Goal: Navigation & Orientation: Find specific page/section

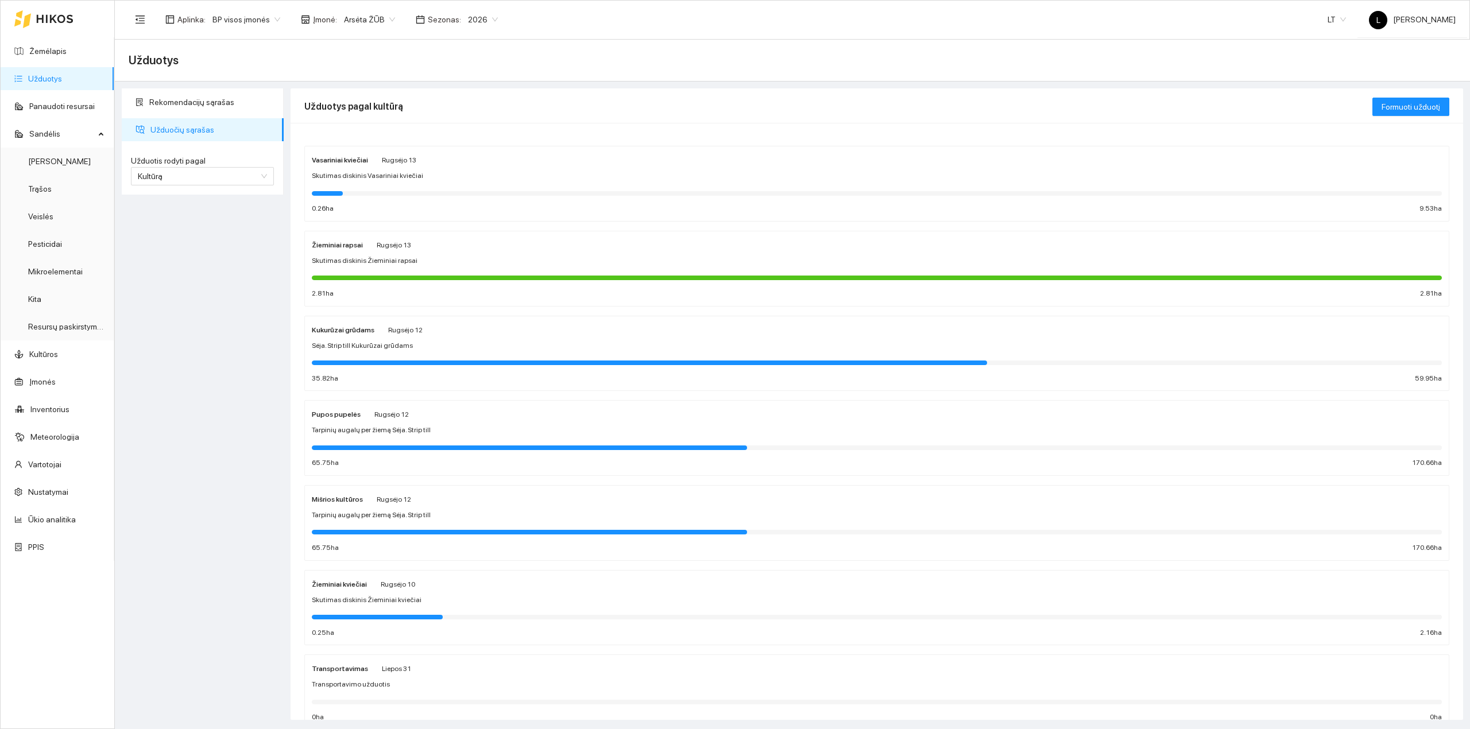
click at [59, 79] on link "Užduotys" at bounding box center [45, 78] width 34 height 9
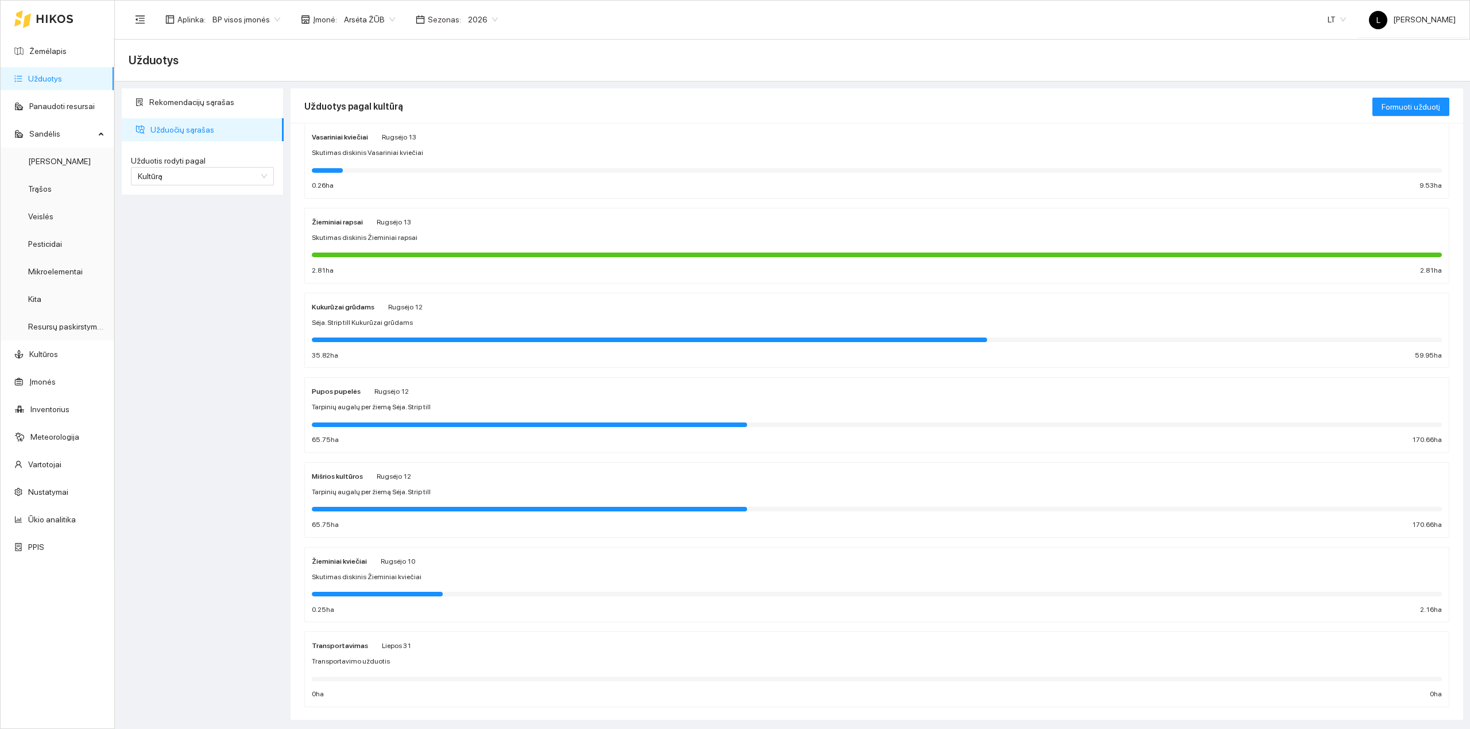
scroll to position [45, 0]
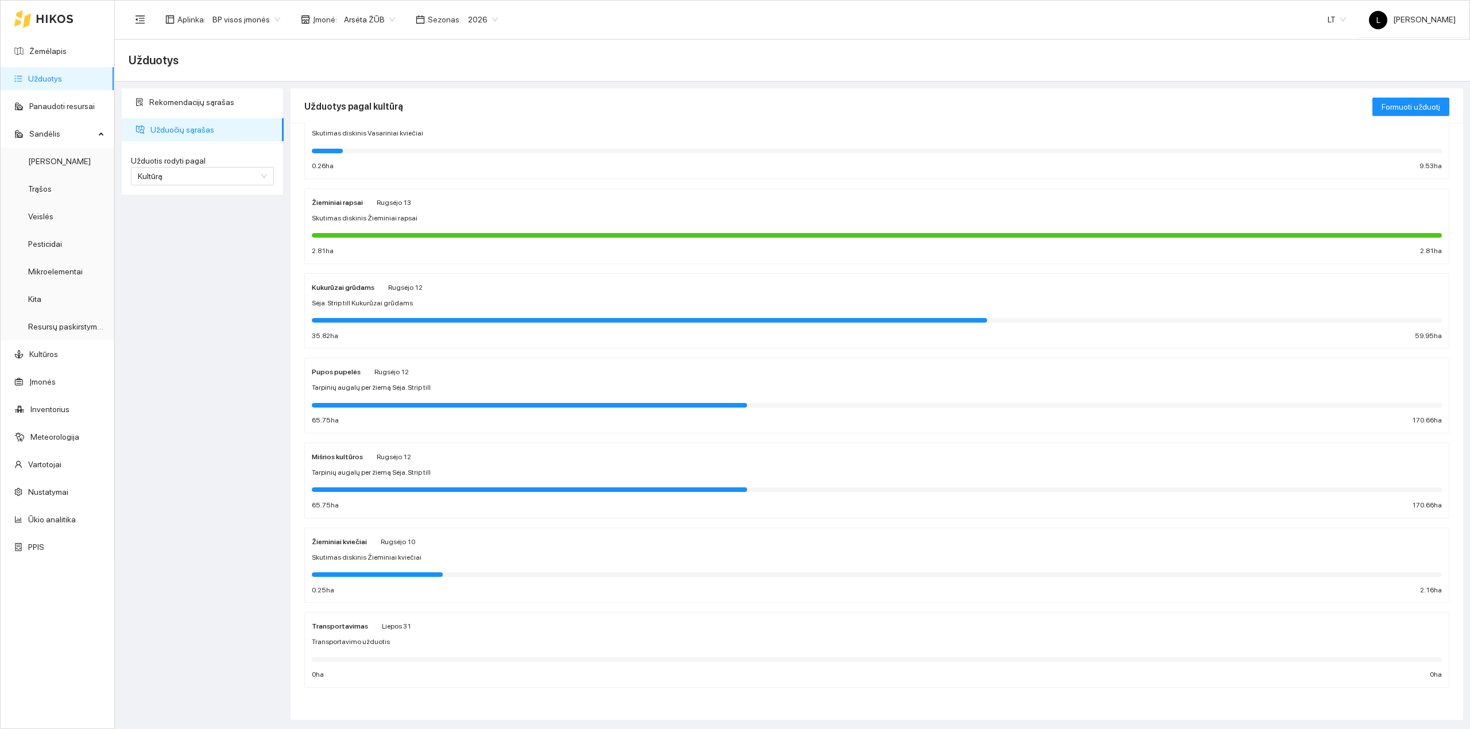
click at [393, 478] on div "Mišrios kultūros [DATE] Tarpinių augalų per žiemą Sėja. Strip till 65.75 ha 170…" at bounding box center [877, 480] width 1130 height 61
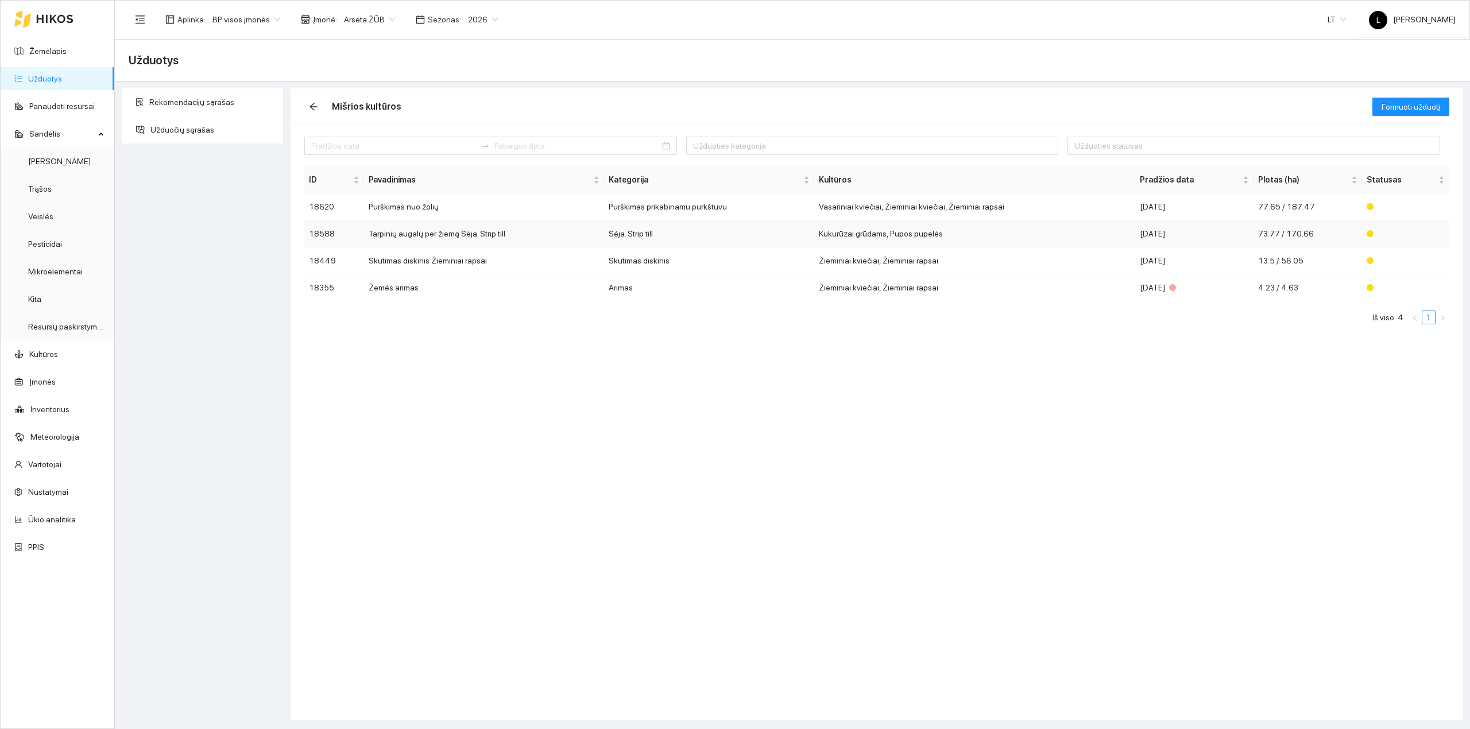
click at [706, 240] on td "Sėja. Strip till" at bounding box center [709, 233] width 210 height 27
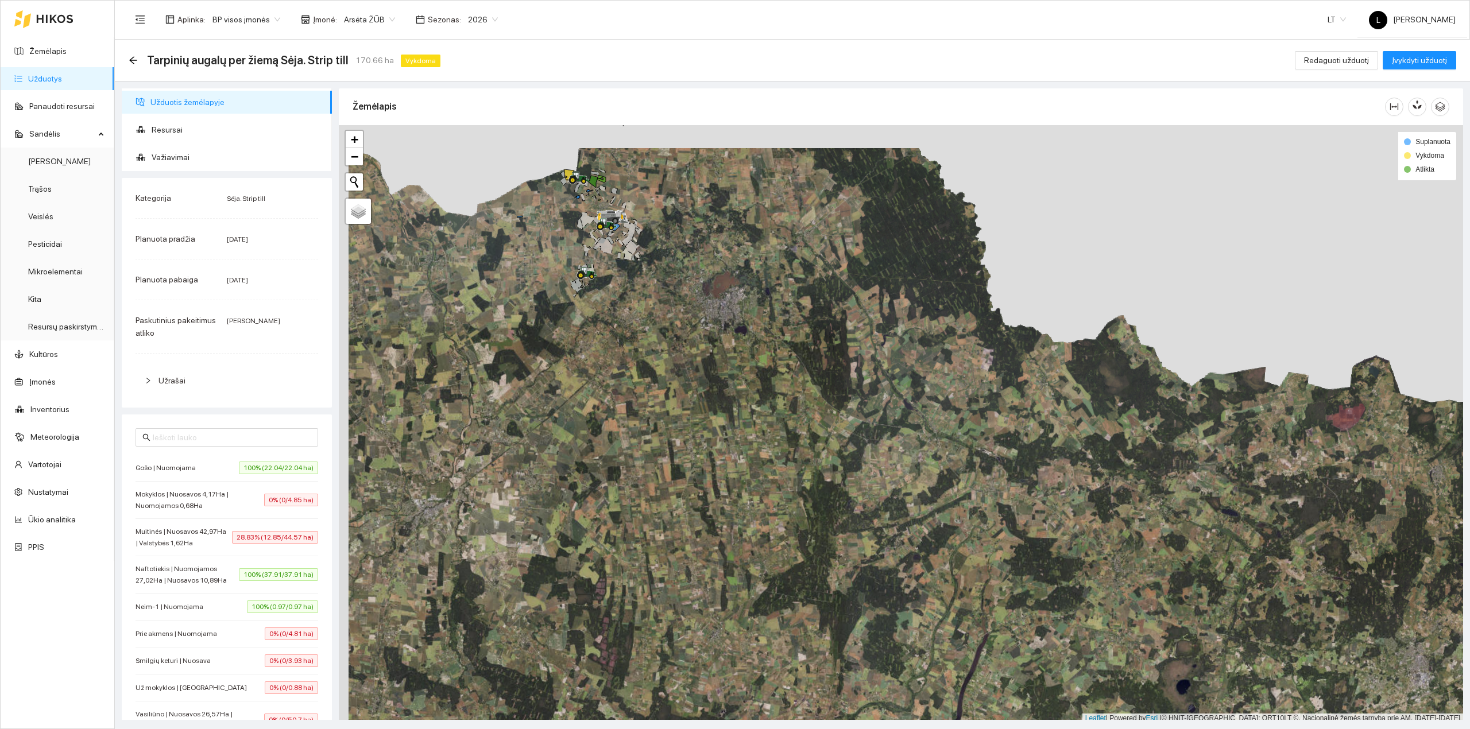
scroll to position [3, 0]
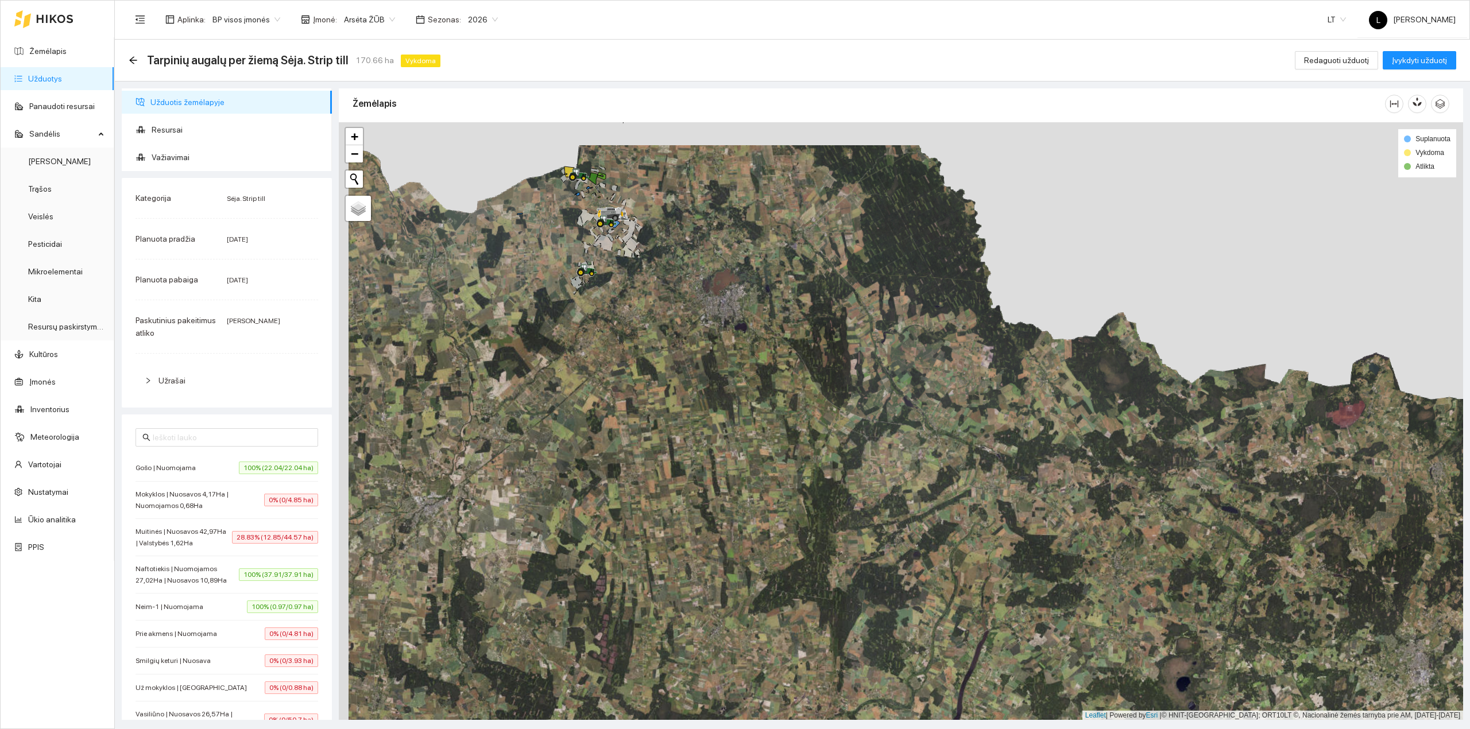
drag, startPoint x: 653, startPoint y: 228, endPoint x: 706, endPoint y: 339, distance: 123.0
click at [726, 351] on div at bounding box center [901, 421] width 1124 height 598
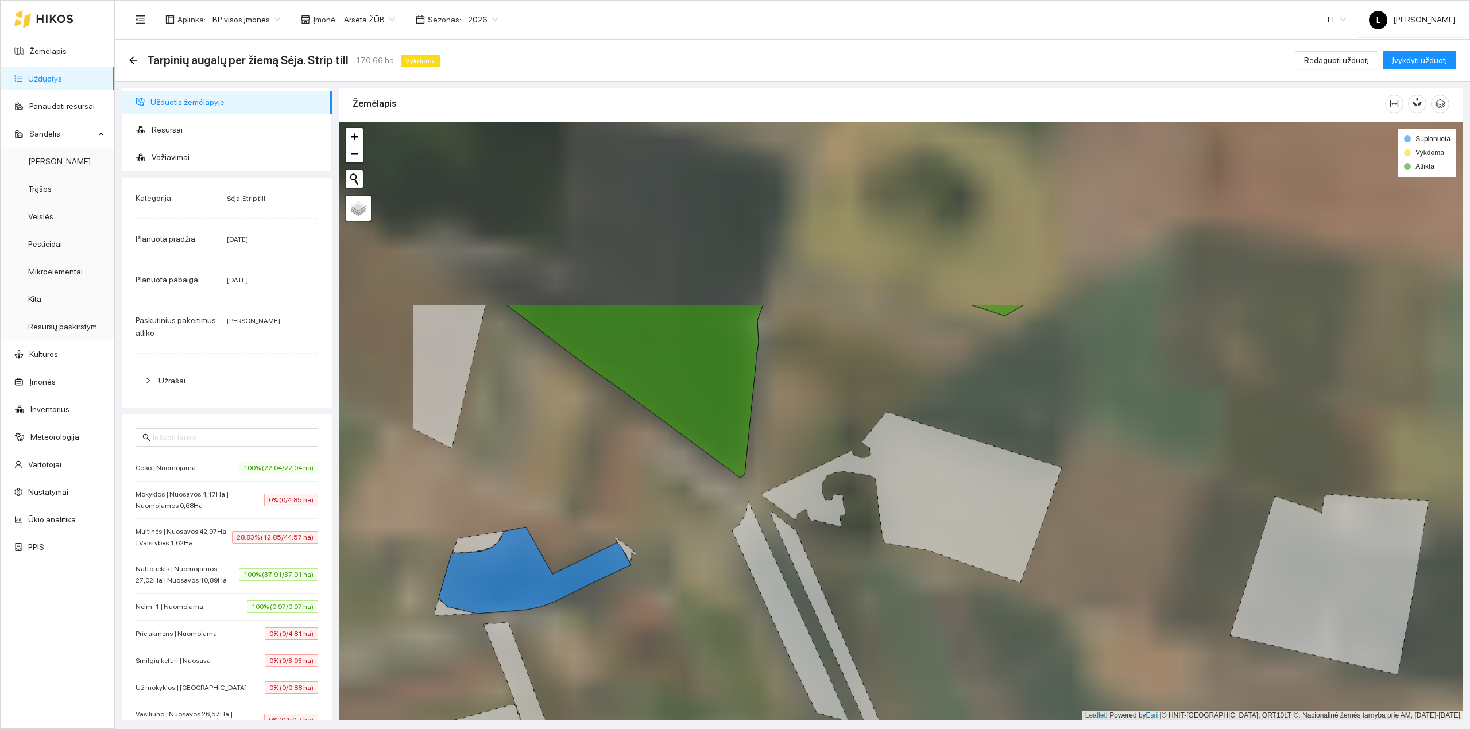
drag, startPoint x: 641, startPoint y: 272, endPoint x: 775, endPoint y: 431, distance: 207.0
click at [827, 513] on icon at bounding box center [911, 497] width 301 height 171
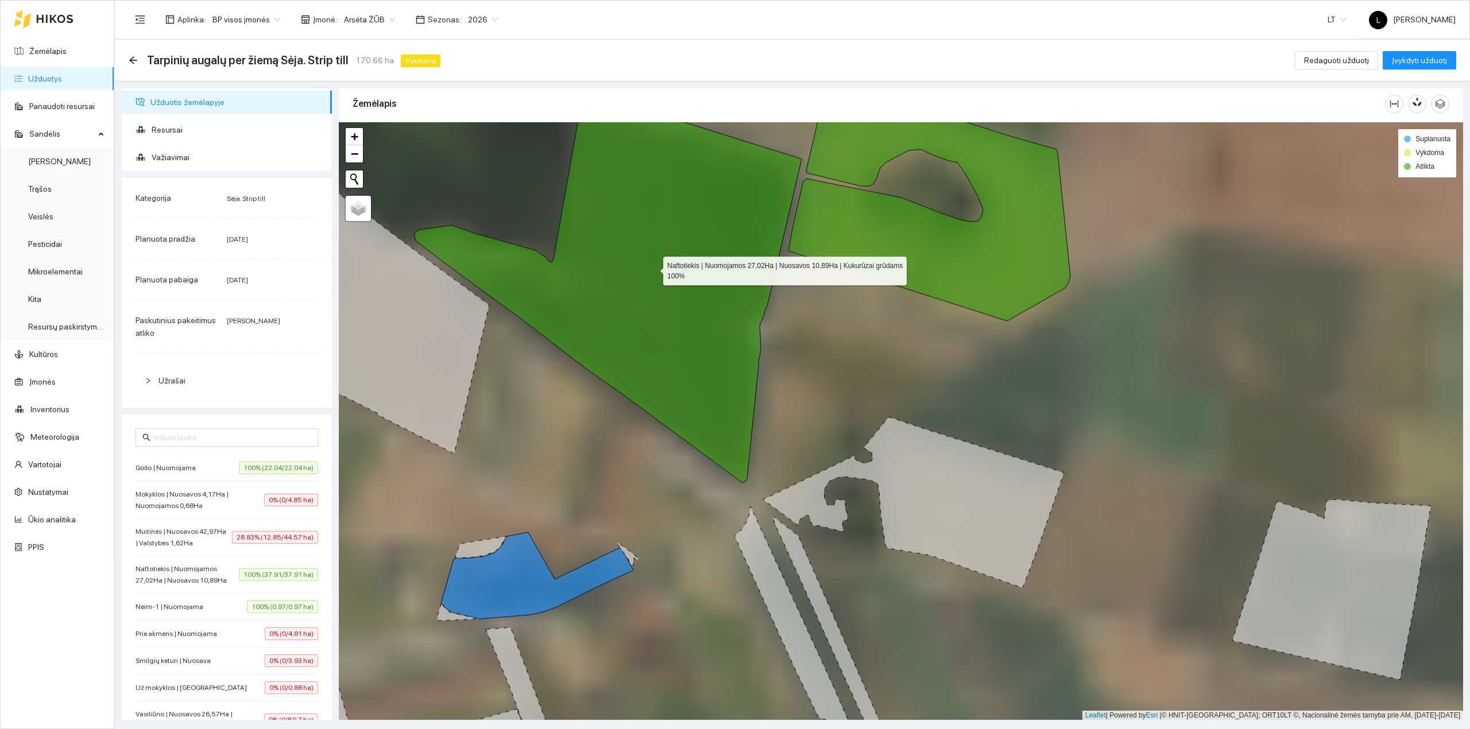
click at [713, 380] on icon at bounding box center [608, 287] width 388 height 391
click at [710, 354] on icon at bounding box center [608, 287] width 388 height 391
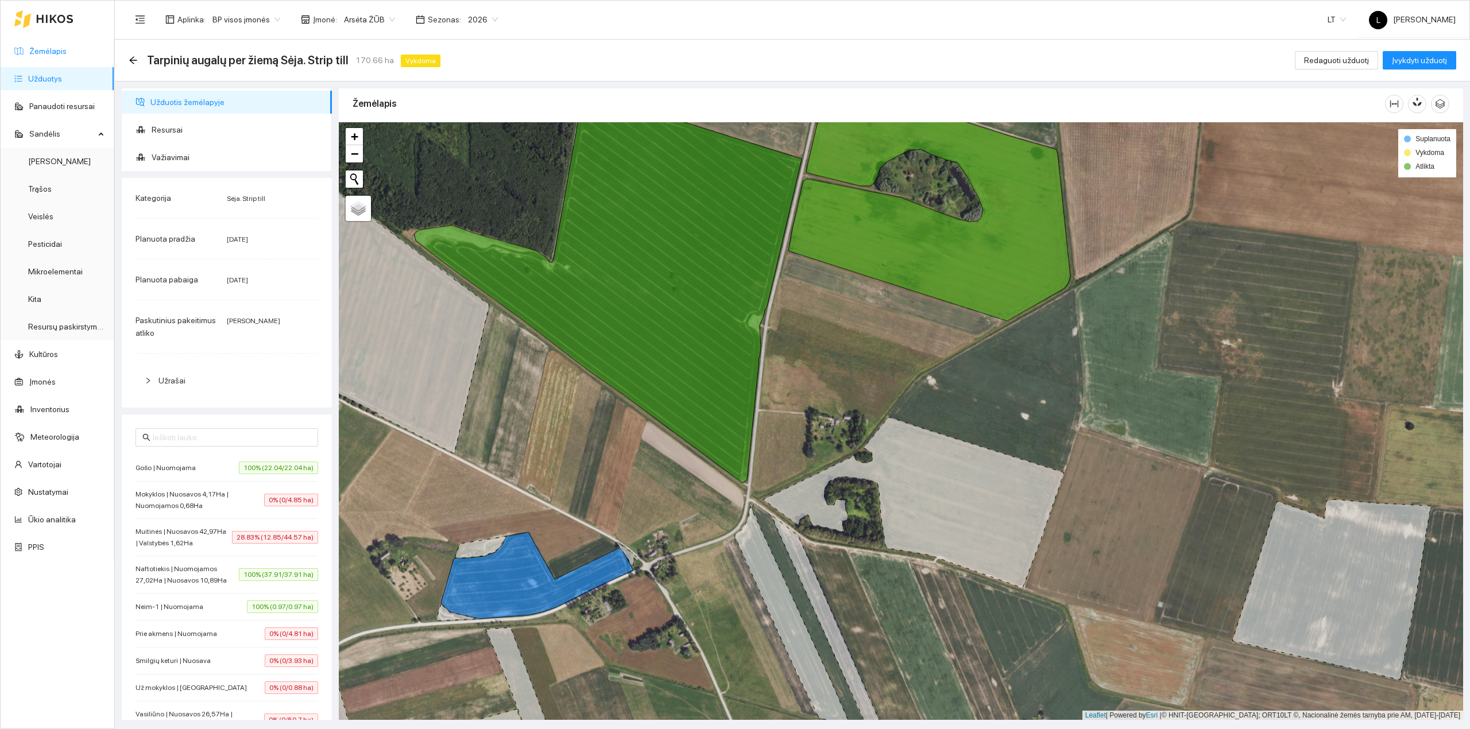
click at [63, 47] on link "Žemėlapis" at bounding box center [47, 51] width 37 height 9
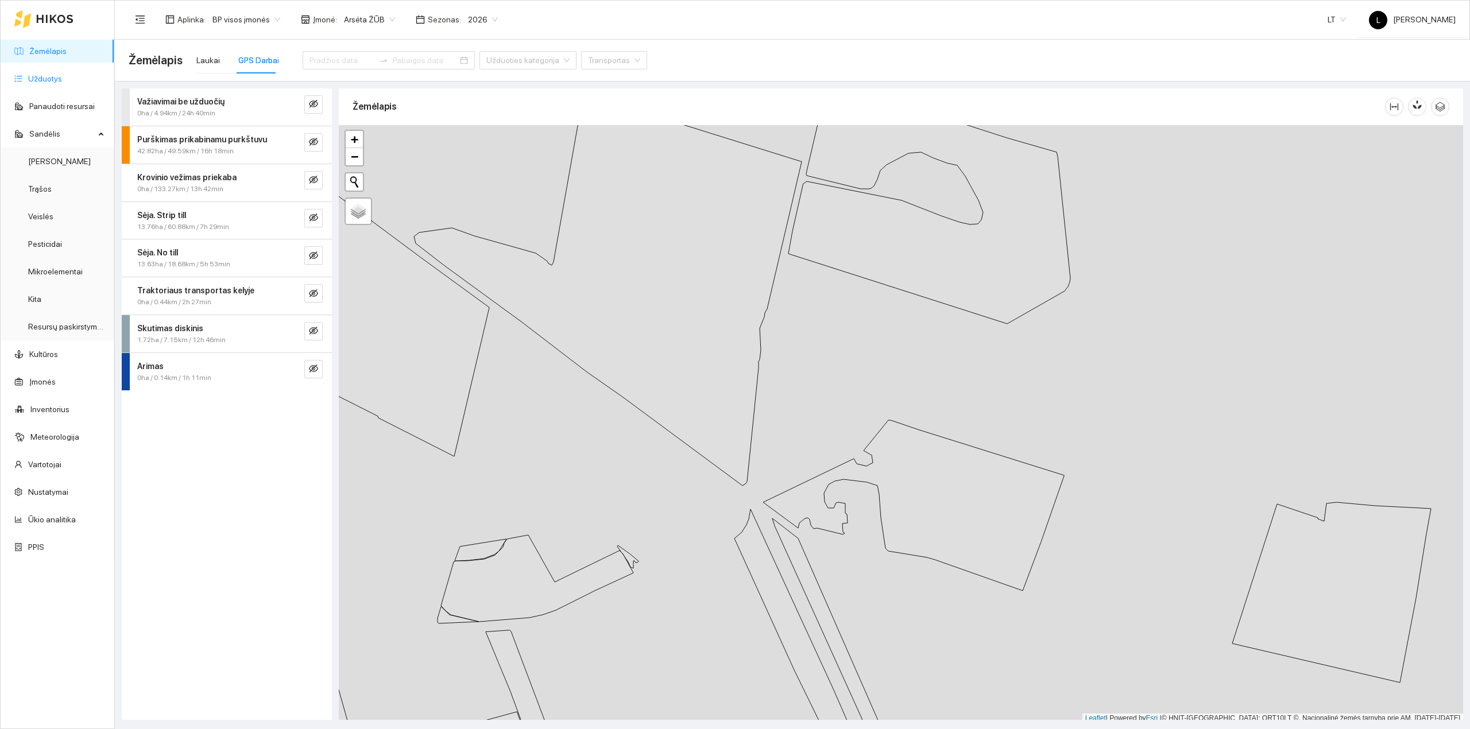
click at [62, 81] on link "Užduotys" at bounding box center [45, 78] width 34 height 9
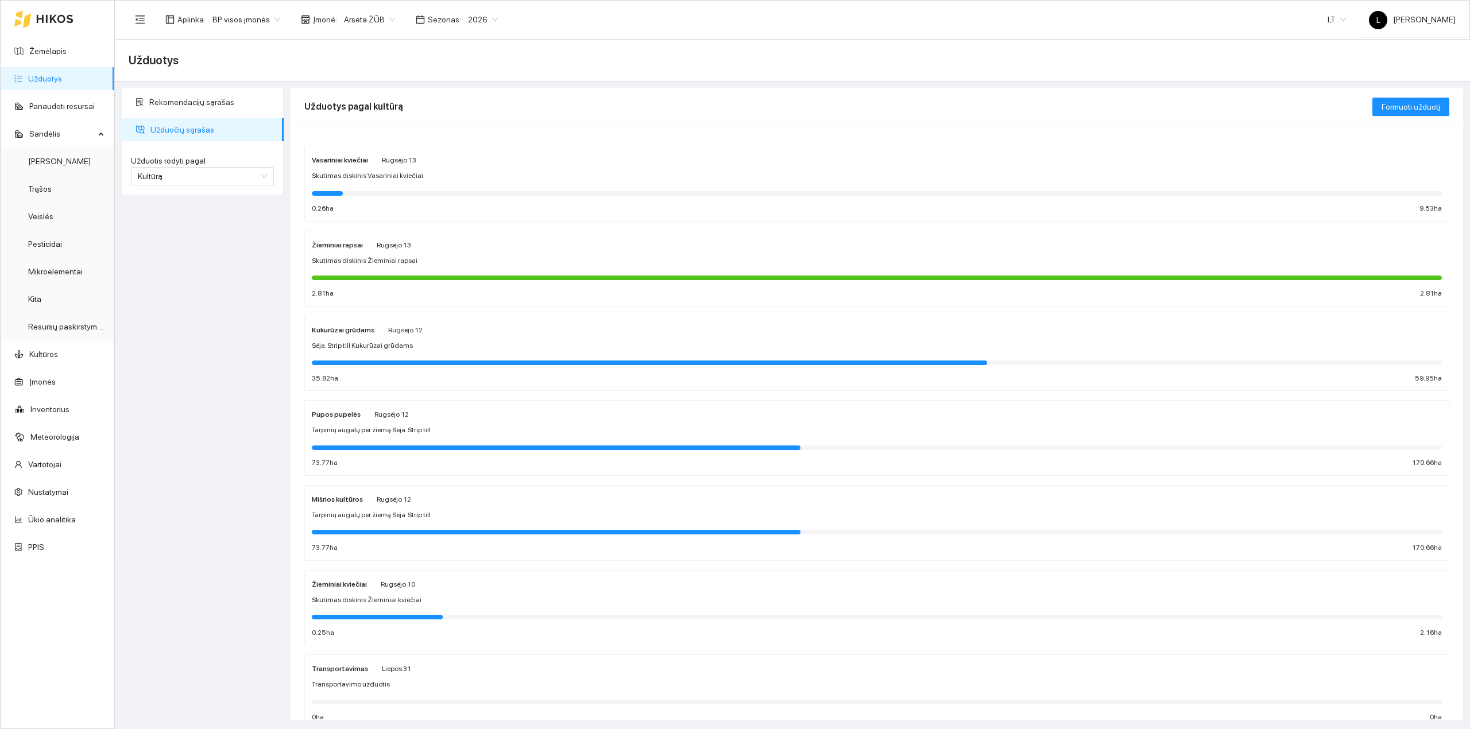
click at [522, 436] on div "Tarpinių augalų per žiemą Sėja. Strip till" at bounding box center [877, 430] width 1130 height 11
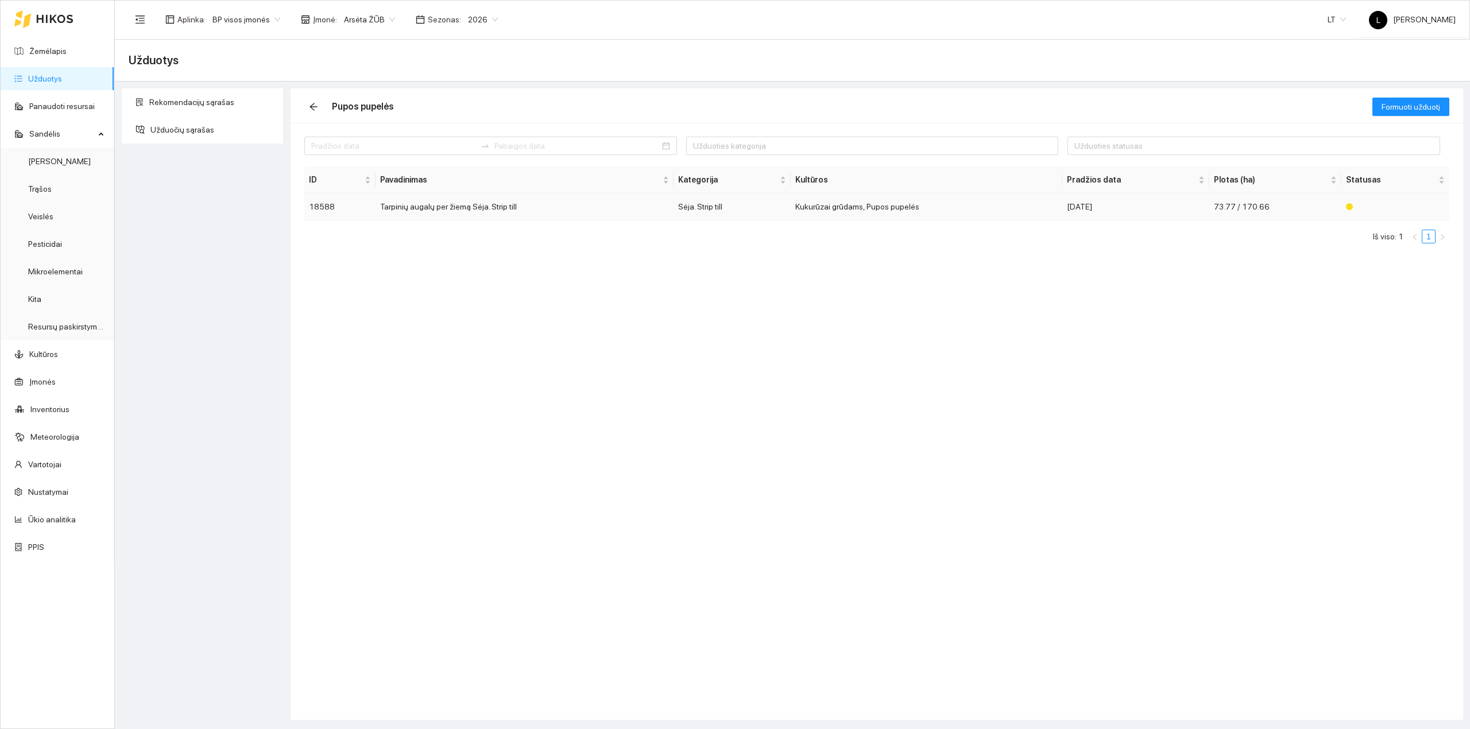
click at [520, 206] on td "Tarpinių augalų per žiemą Sėja. Strip till" at bounding box center [524, 207] width 297 height 27
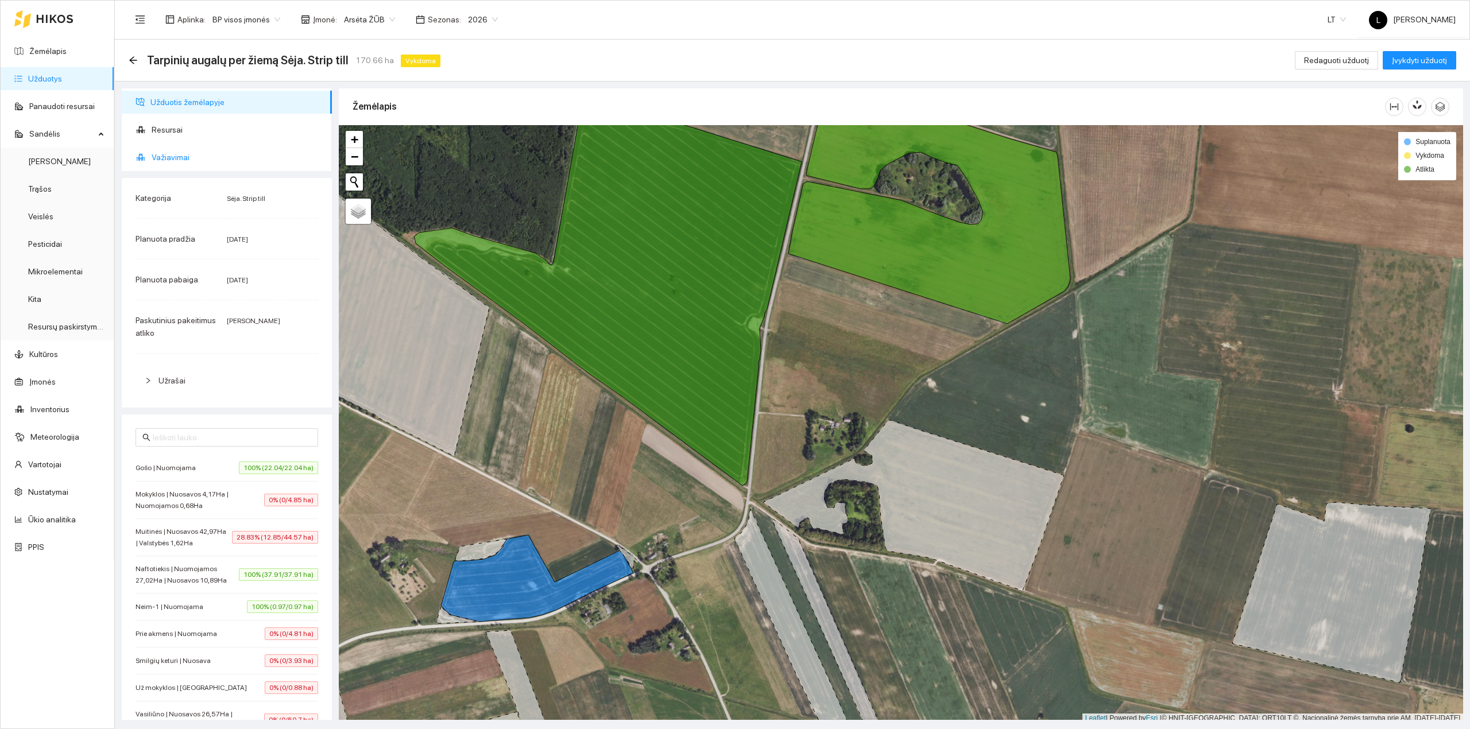
click at [194, 163] on span "Važiavimai" at bounding box center [237, 157] width 171 height 23
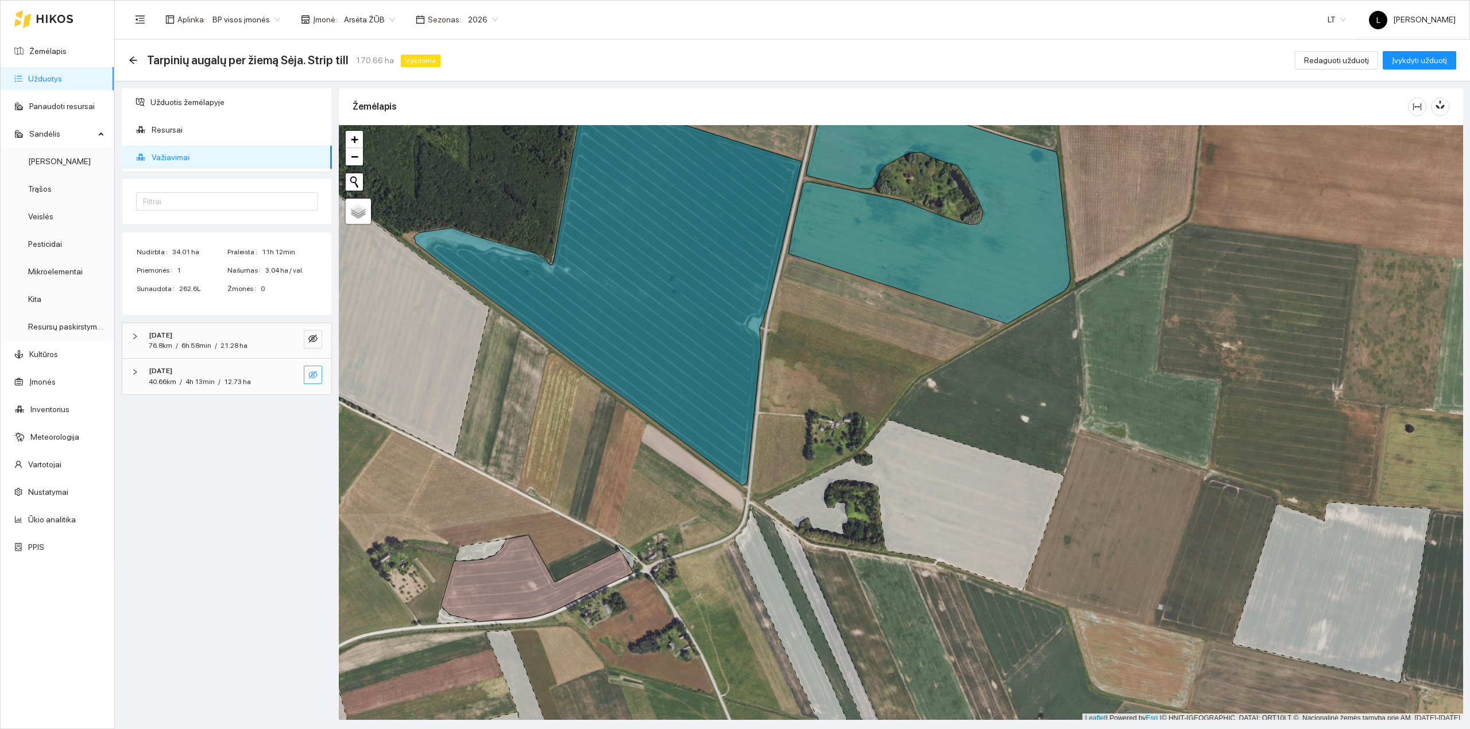
click at [315, 376] on icon "eye-invisible" at bounding box center [312, 374] width 9 height 9
click at [292, 374] on icon "search" at bounding box center [290, 374] width 8 height 8
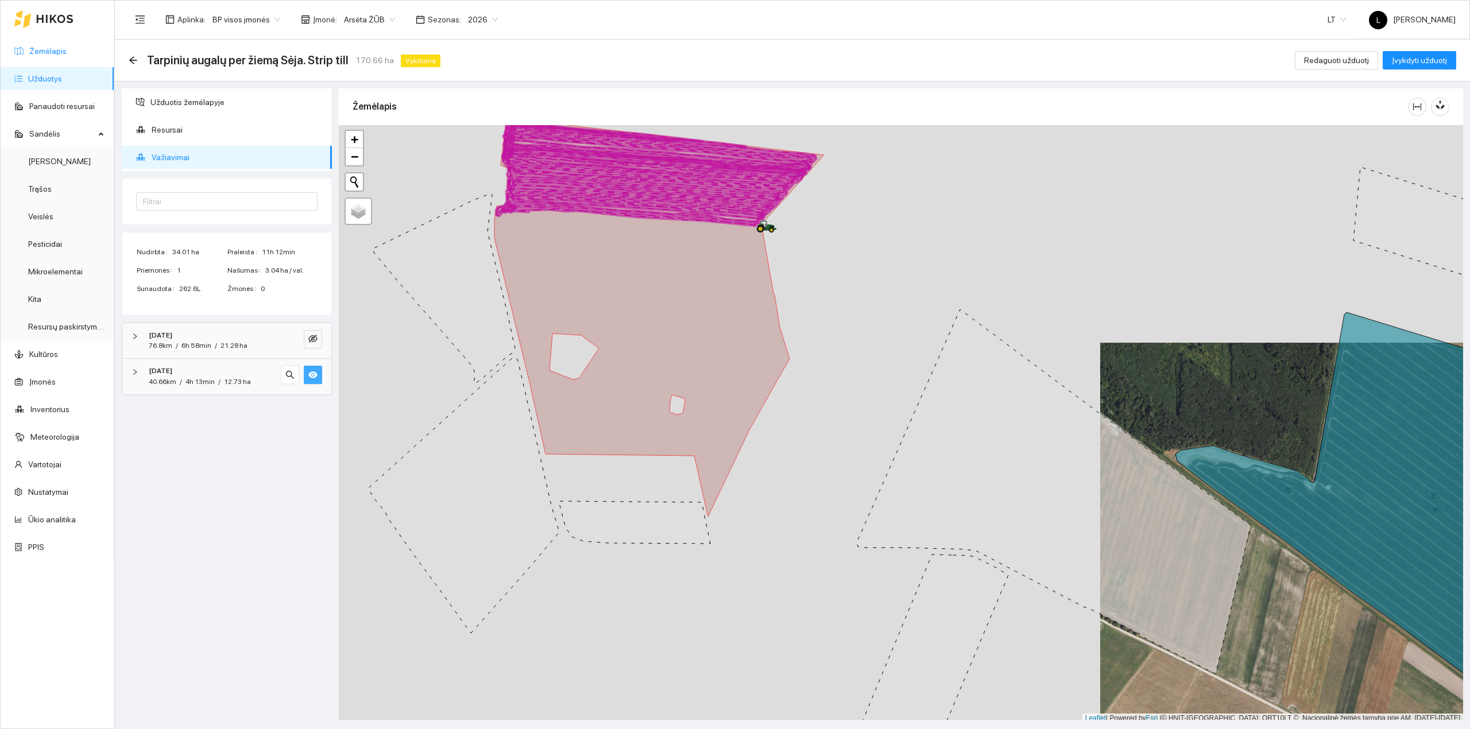
click at [48, 47] on link "Žemėlapis" at bounding box center [47, 51] width 37 height 9
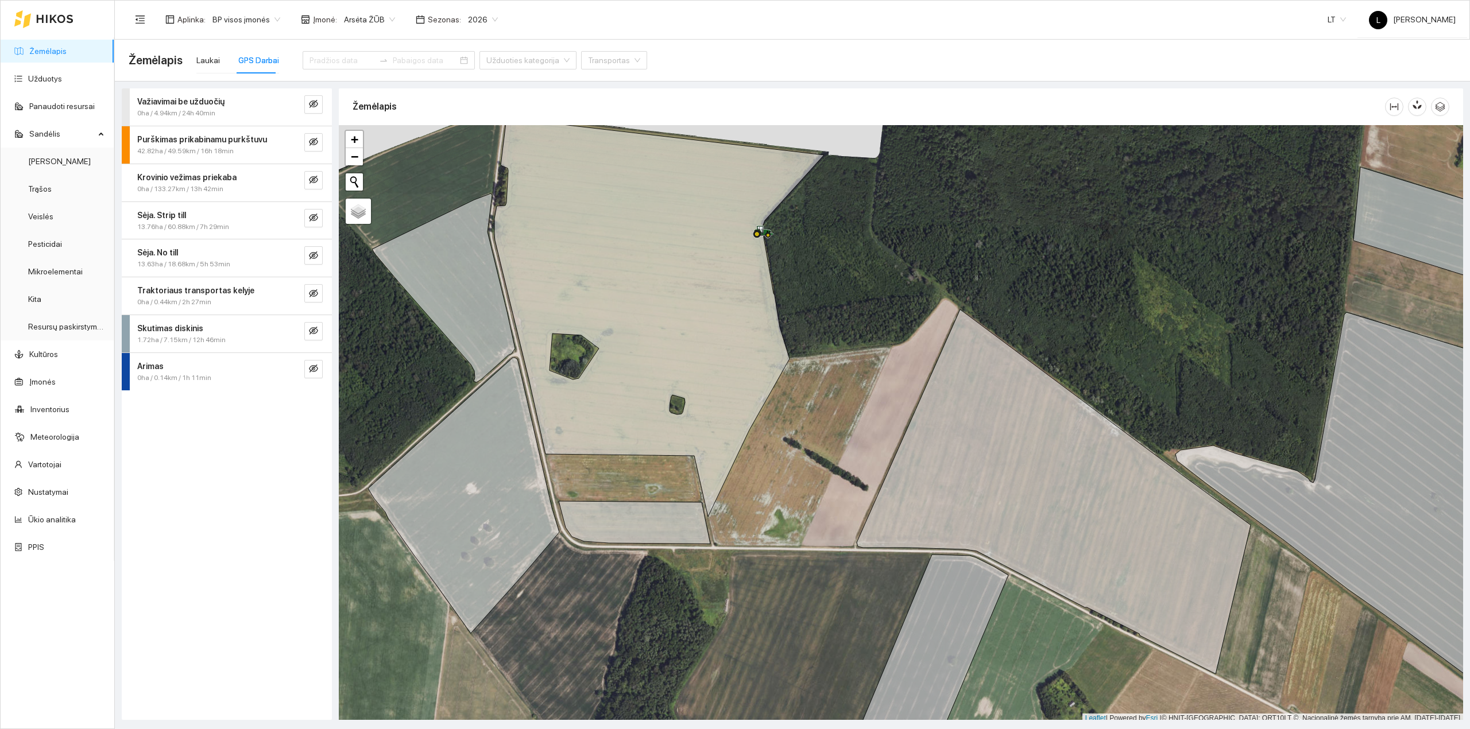
click at [56, 52] on link "Žemėlapis" at bounding box center [47, 51] width 37 height 9
click at [214, 63] on div "Laukai" at bounding box center [208, 60] width 24 height 13
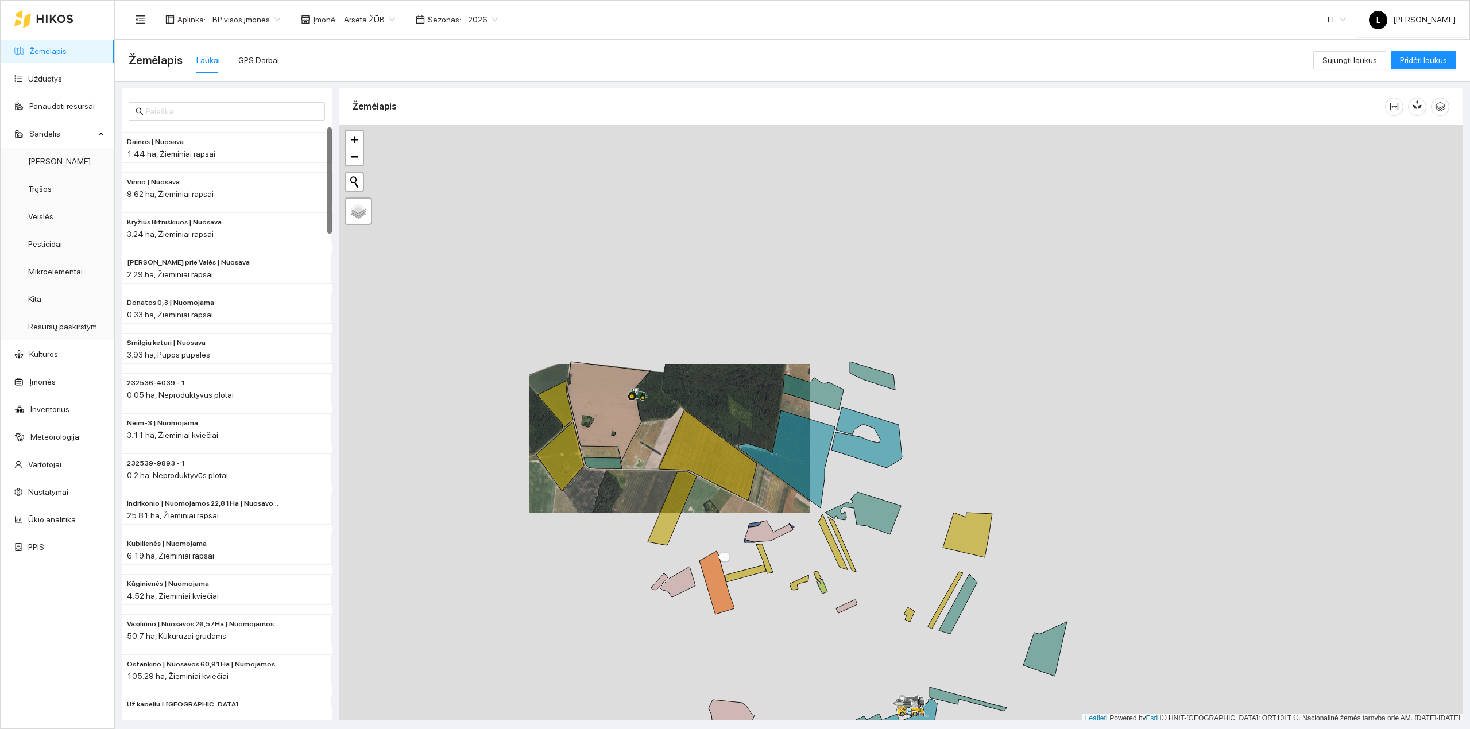
scroll to position [3, 0]
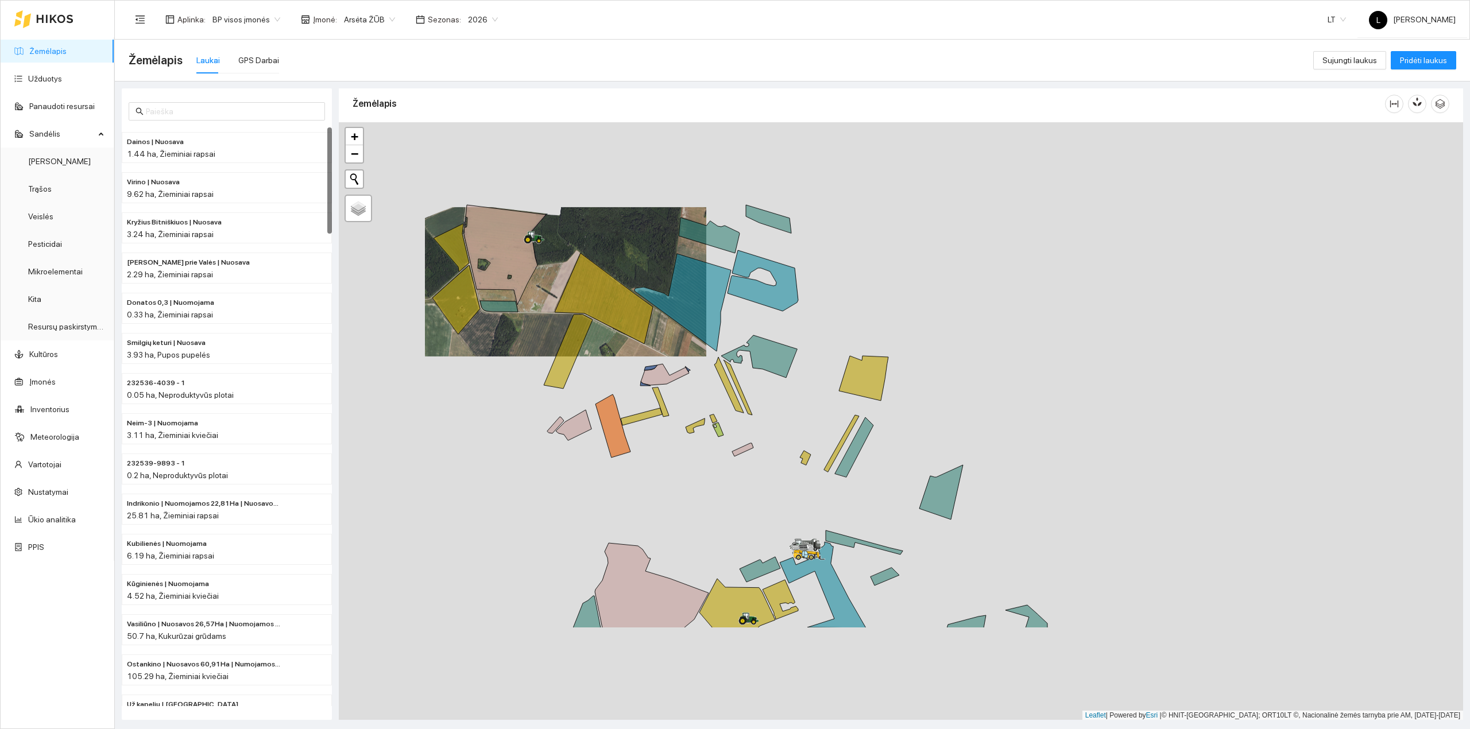
drag, startPoint x: 699, startPoint y: 543, endPoint x: 645, endPoint y: 435, distance: 120.7
click at [585, 371] on div at bounding box center [901, 421] width 1124 height 598
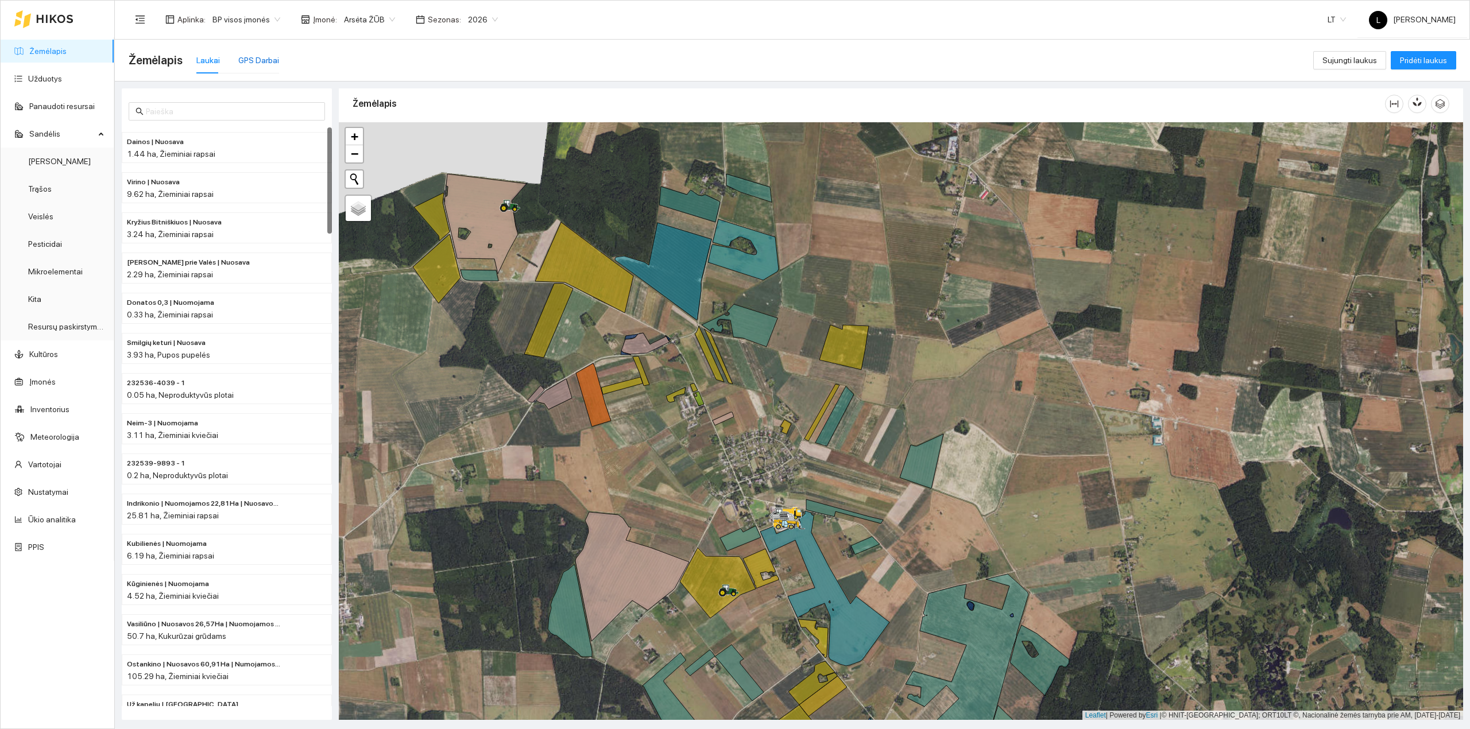
click at [247, 65] on div "GPS Darbai" at bounding box center [258, 60] width 41 height 13
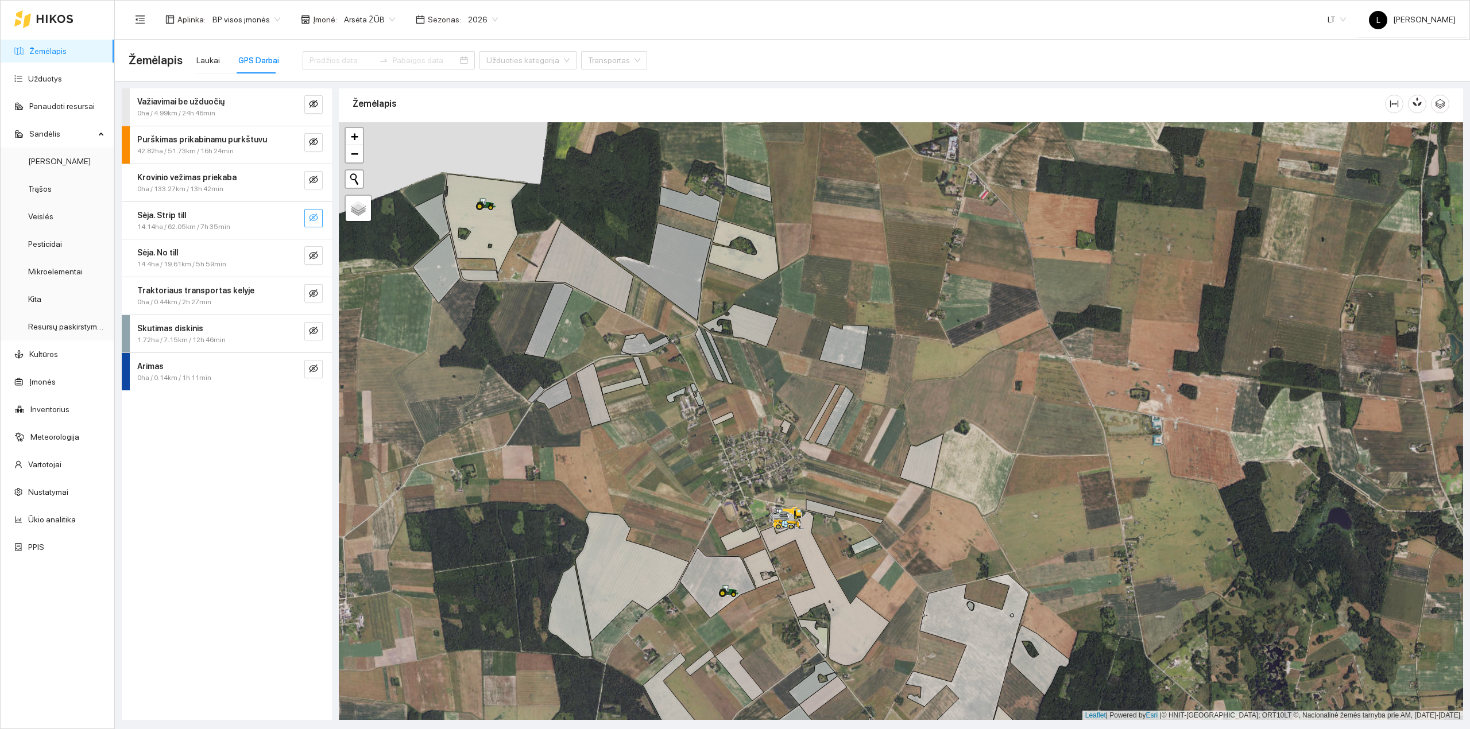
click at [319, 216] on button "button" at bounding box center [313, 218] width 18 height 18
click at [315, 217] on icon "eye" at bounding box center [313, 217] width 9 height 9
click at [312, 248] on button "button" at bounding box center [313, 255] width 18 height 18
click at [293, 262] on span "search" at bounding box center [290, 256] width 9 height 11
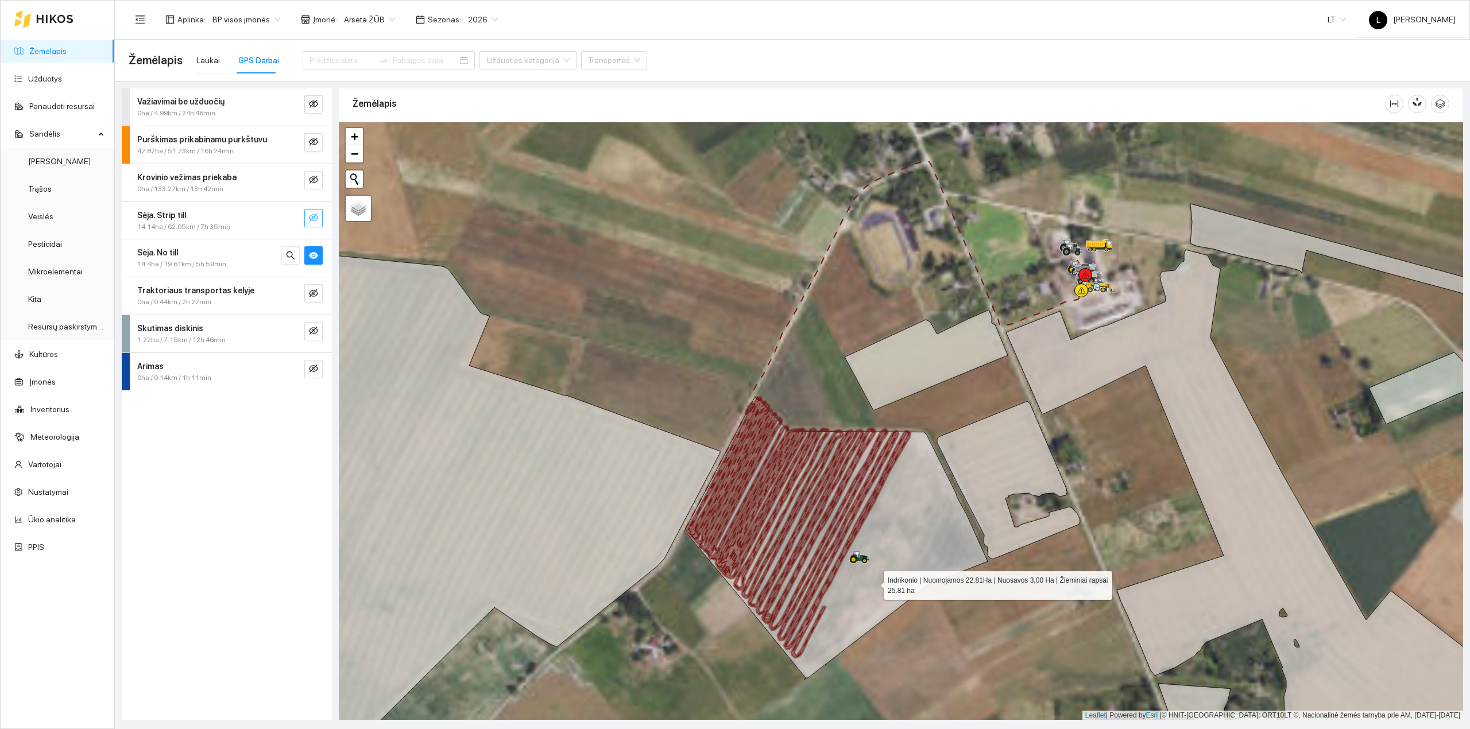
drag, startPoint x: 882, startPoint y: 602, endPoint x: 810, endPoint y: 503, distance: 122.4
click at [810, 503] on icon at bounding box center [836, 538] width 304 height 283
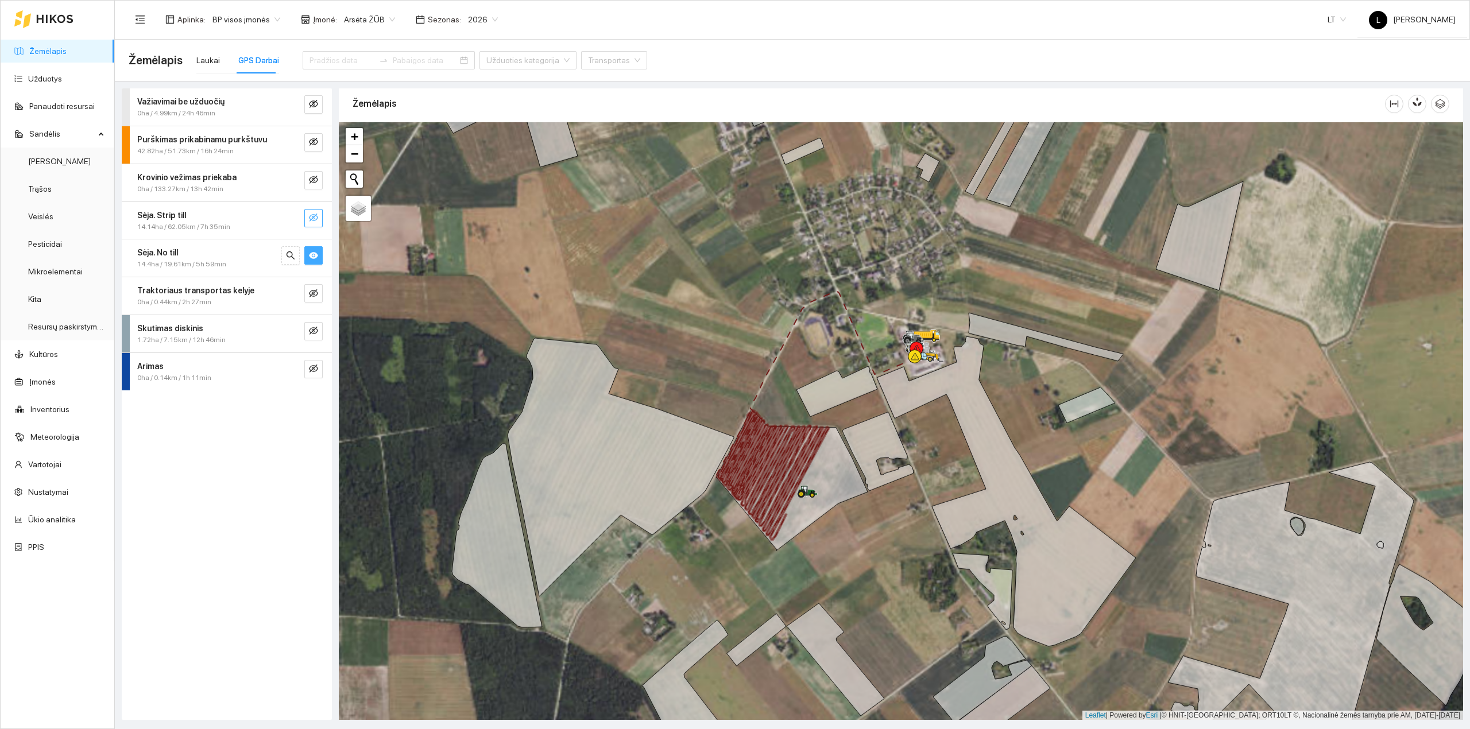
click at [319, 252] on button "button" at bounding box center [313, 255] width 18 height 18
click at [313, 141] on icon "eye-invisible" at bounding box center [313, 142] width 9 height 8
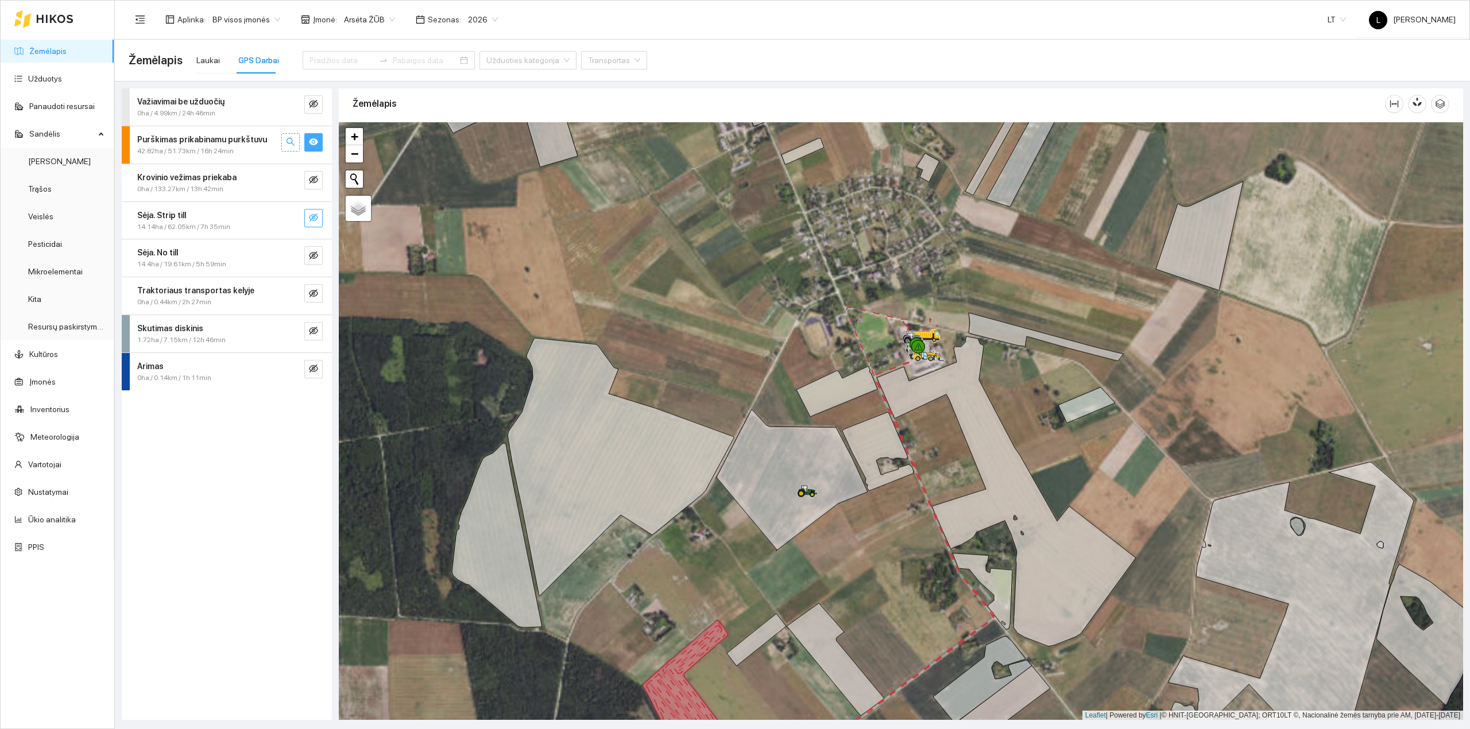
click at [291, 145] on icon "search" at bounding box center [290, 141] width 9 height 9
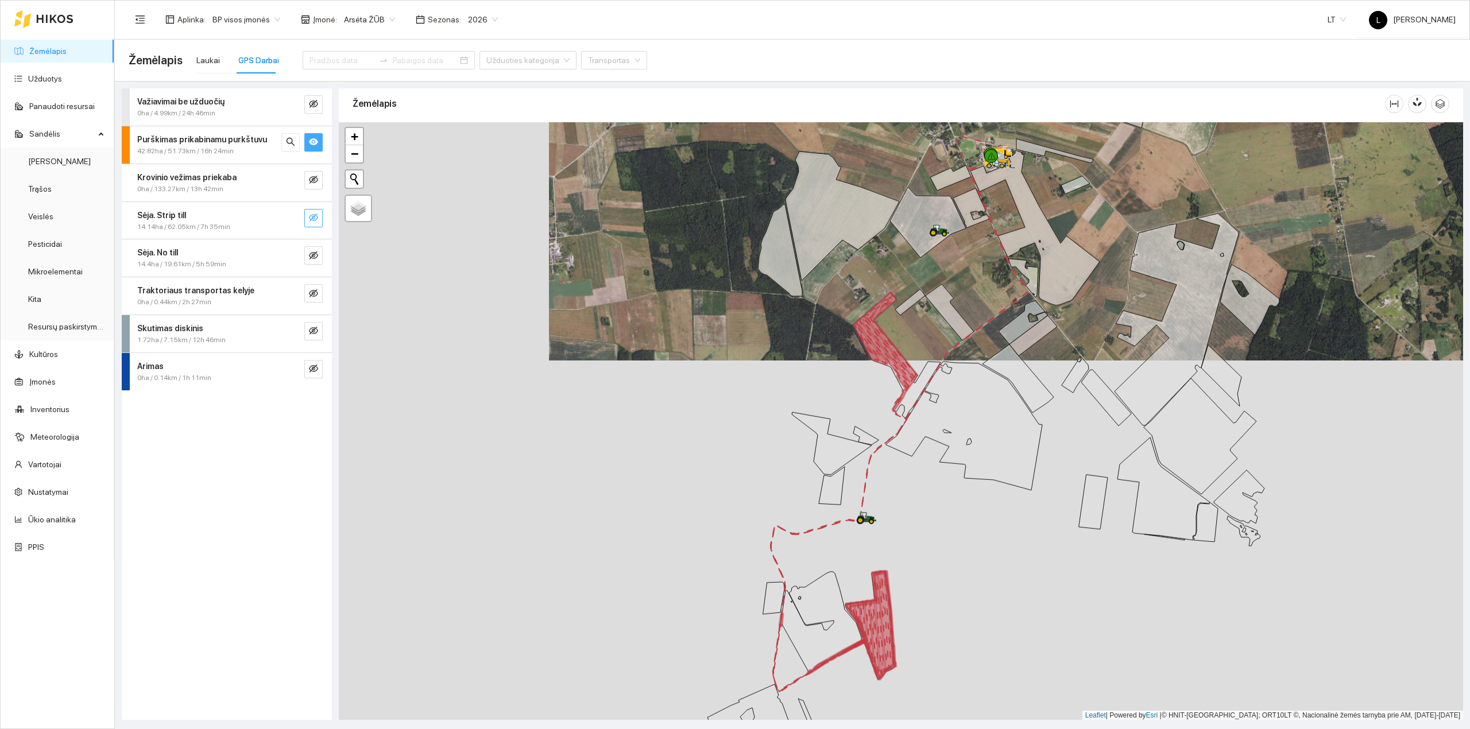
drag, startPoint x: 977, startPoint y: 558, endPoint x: 938, endPoint y: 446, distance: 118.6
click at [942, 448] on div at bounding box center [901, 421] width 1124 height 598
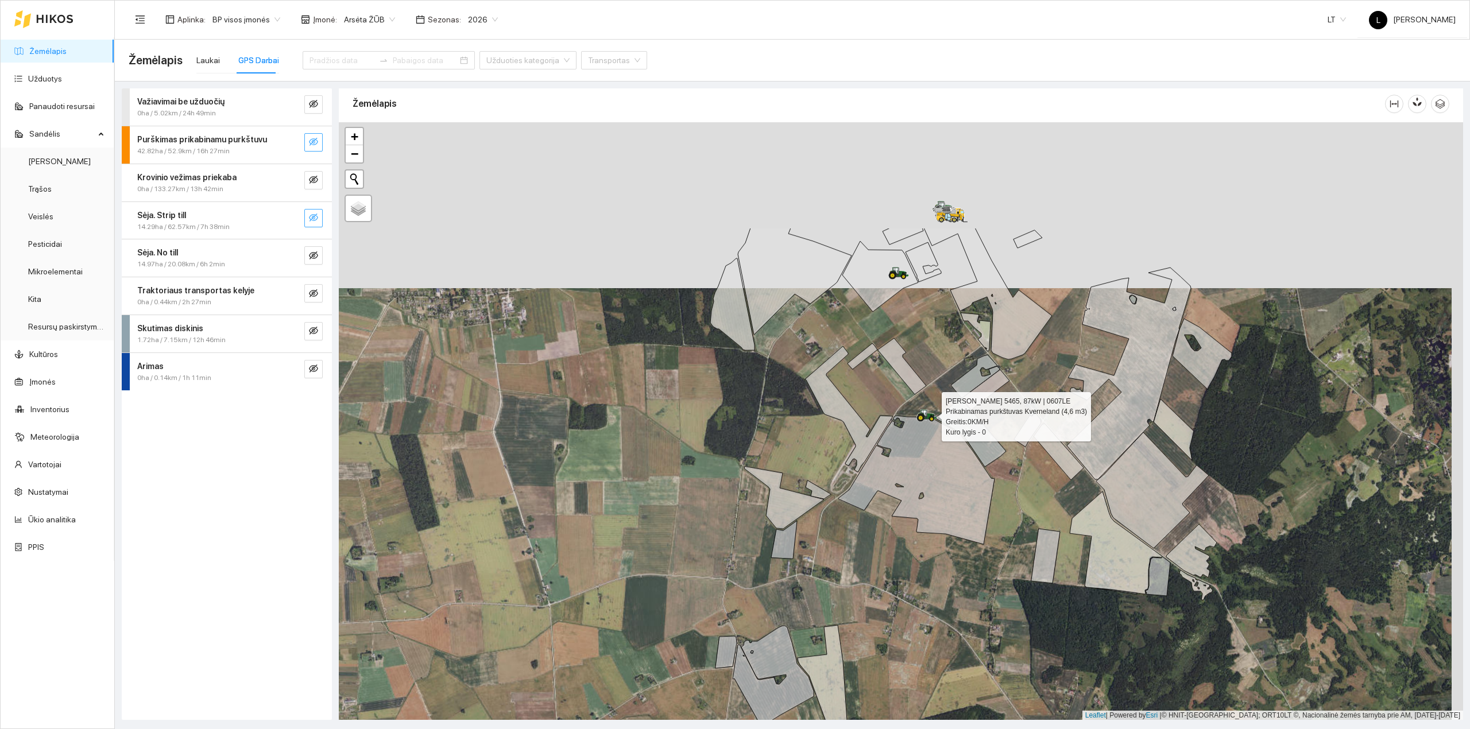
drag, startPoint x: 1016, startPoint y: 359, endPoint x: 1002, endPoint y: 482, distance: 124.2
click at [1003, 482] on div at bounding box center [901, 421] width 1124 height 598
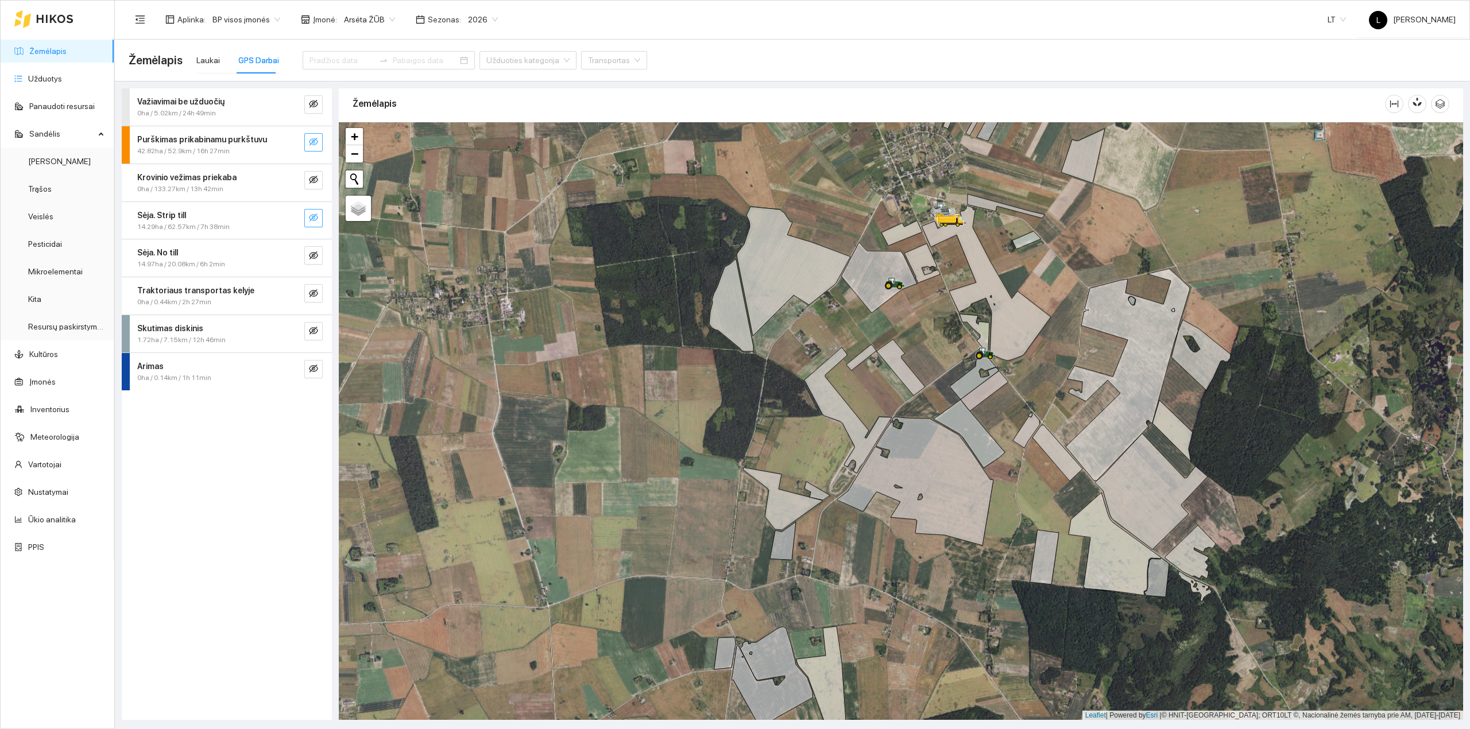
click at [53, 67] on ul "Žemėlapis Užduotys Panaudoti resursai [PERSON_NAME] Veislės Pesticidai Mikroele…" at bounding box center [58, 299] width 114 height 524
click at [51, 75] on link "Užduotys" at bounding box center [45, 78] width 34 height 9
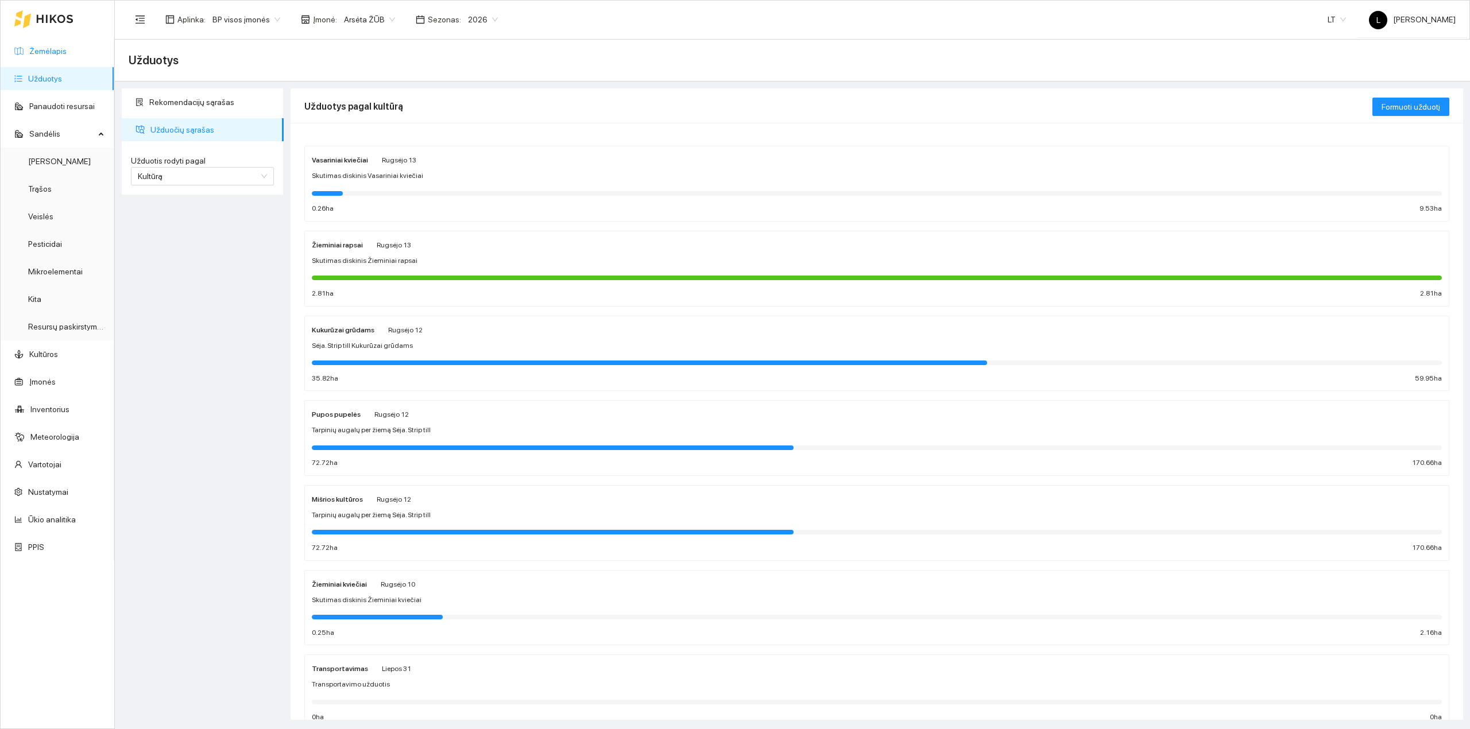
click at [67, 49] on link "Žemėlapis" at bounding box center [47, 51] width 37 height 9
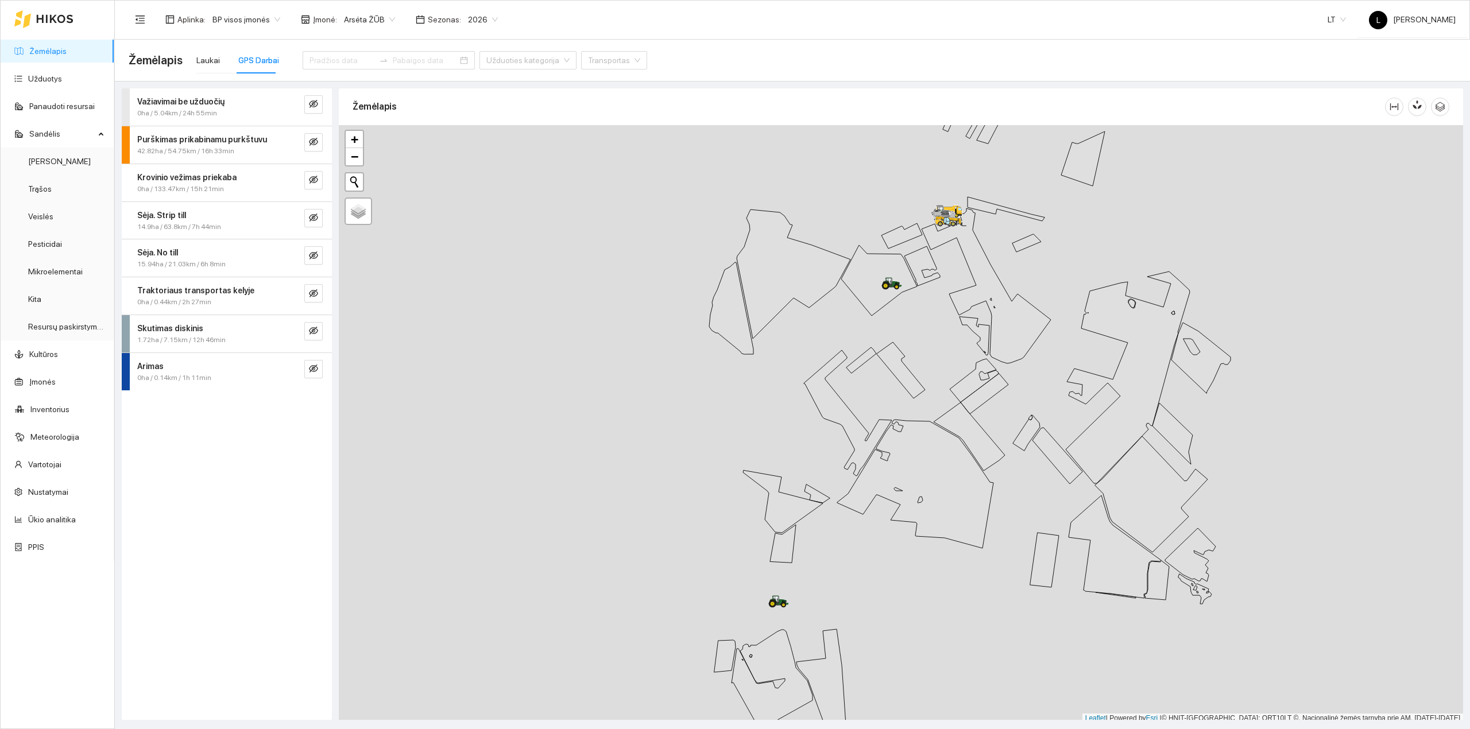
click at [476, 24] on span "2026" at bounding box center [483, 19] width 30 height 17
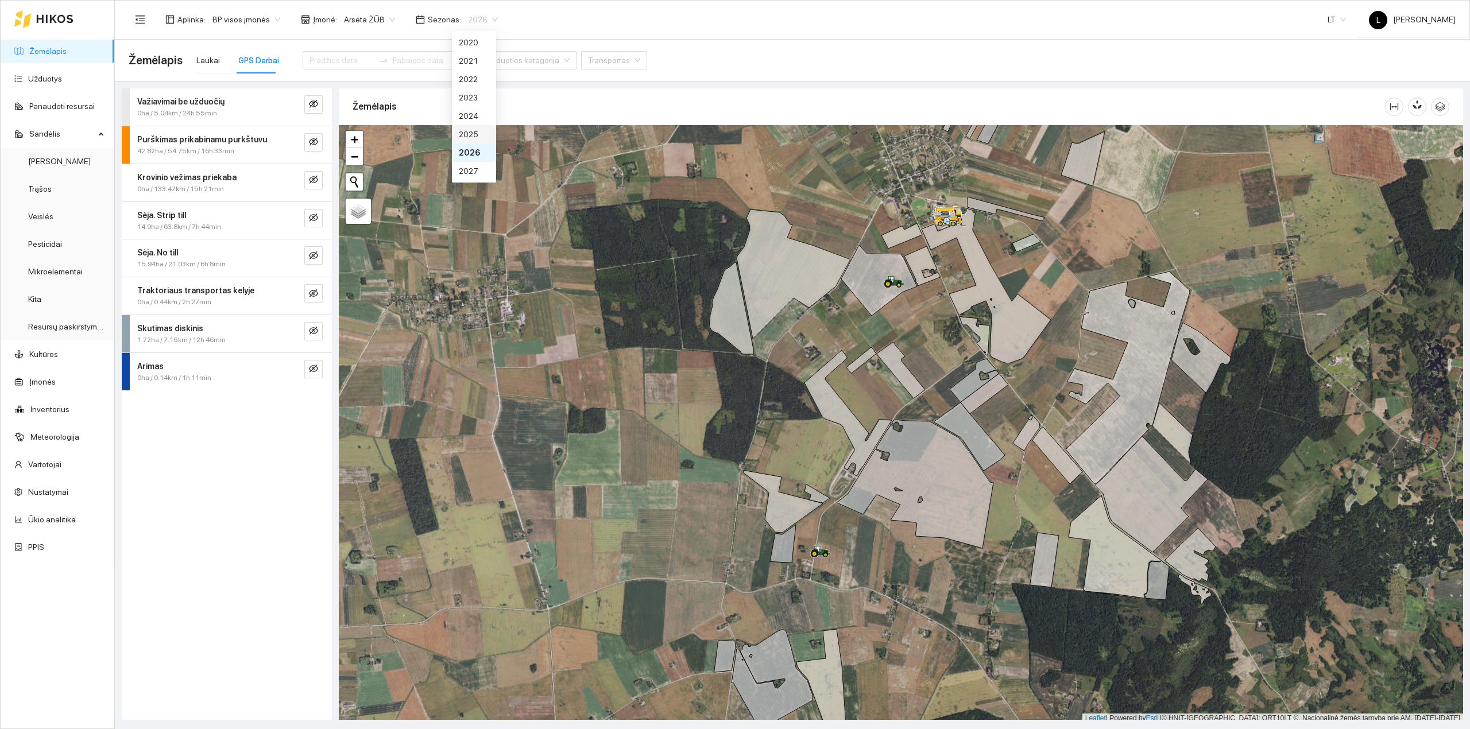
click at [474, 131] on div "2025" at bounding box center [474, 134] width 30 height 13
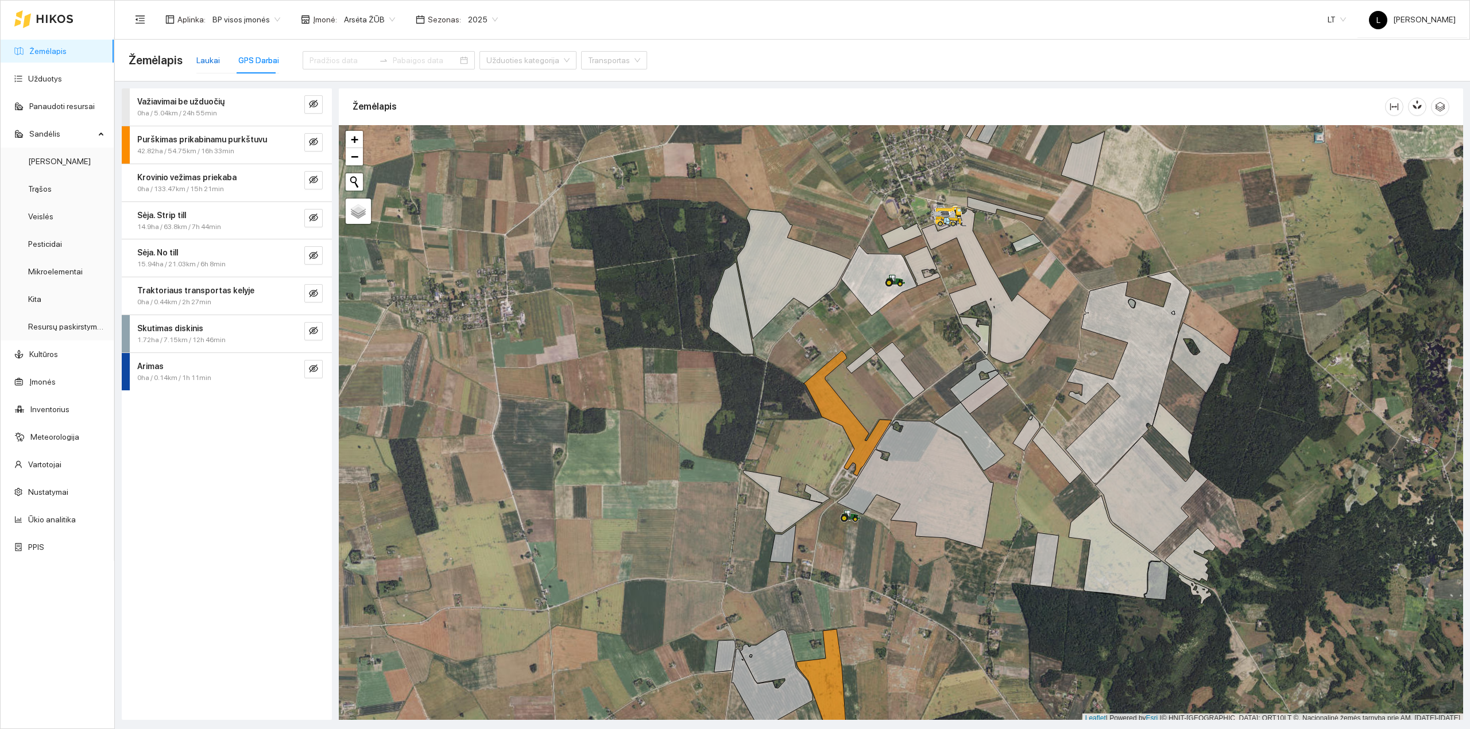
click at [212, 58] on div "Laukai" at bounding box center [208, 60] width 24 height 13
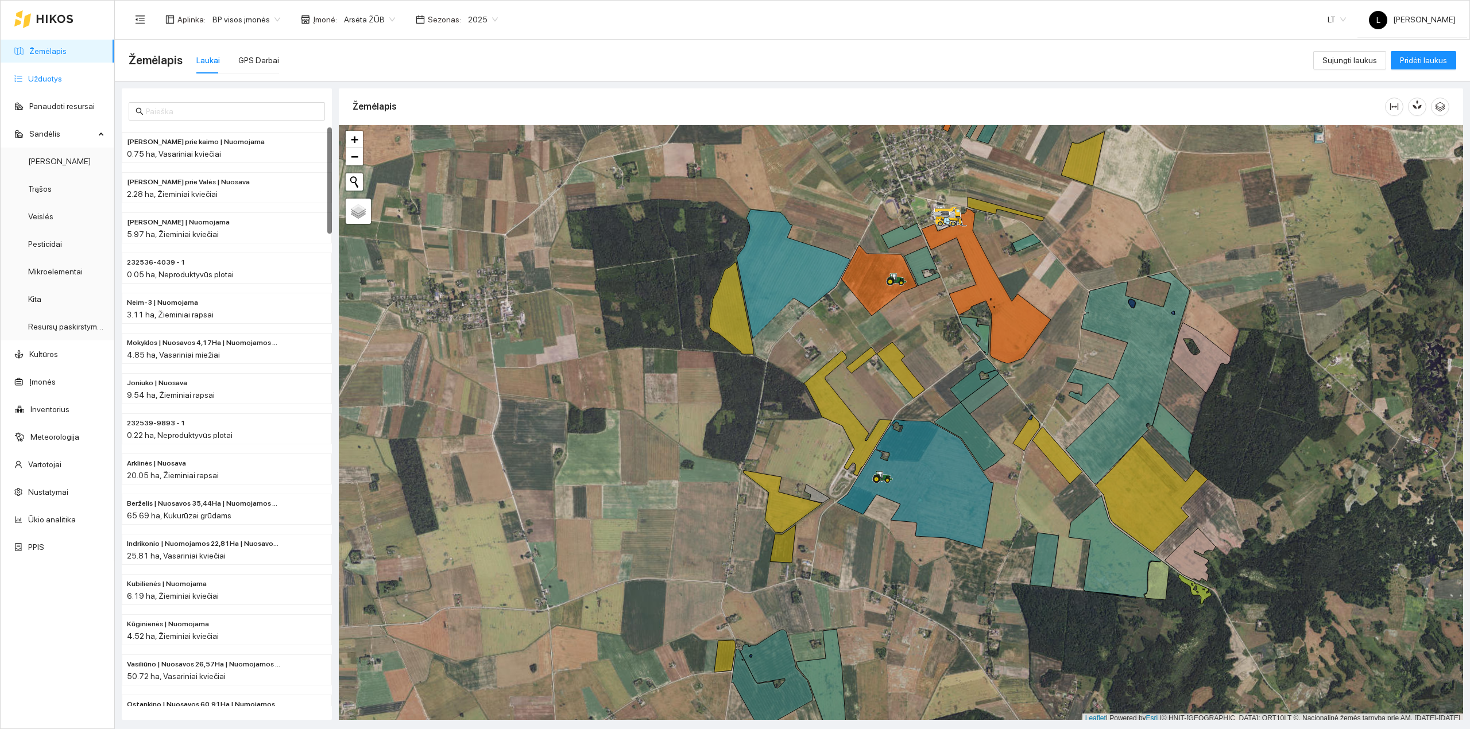
click at [34, 74] on link "Užduotys" at bounding box center [45, 78] width 34 height 9
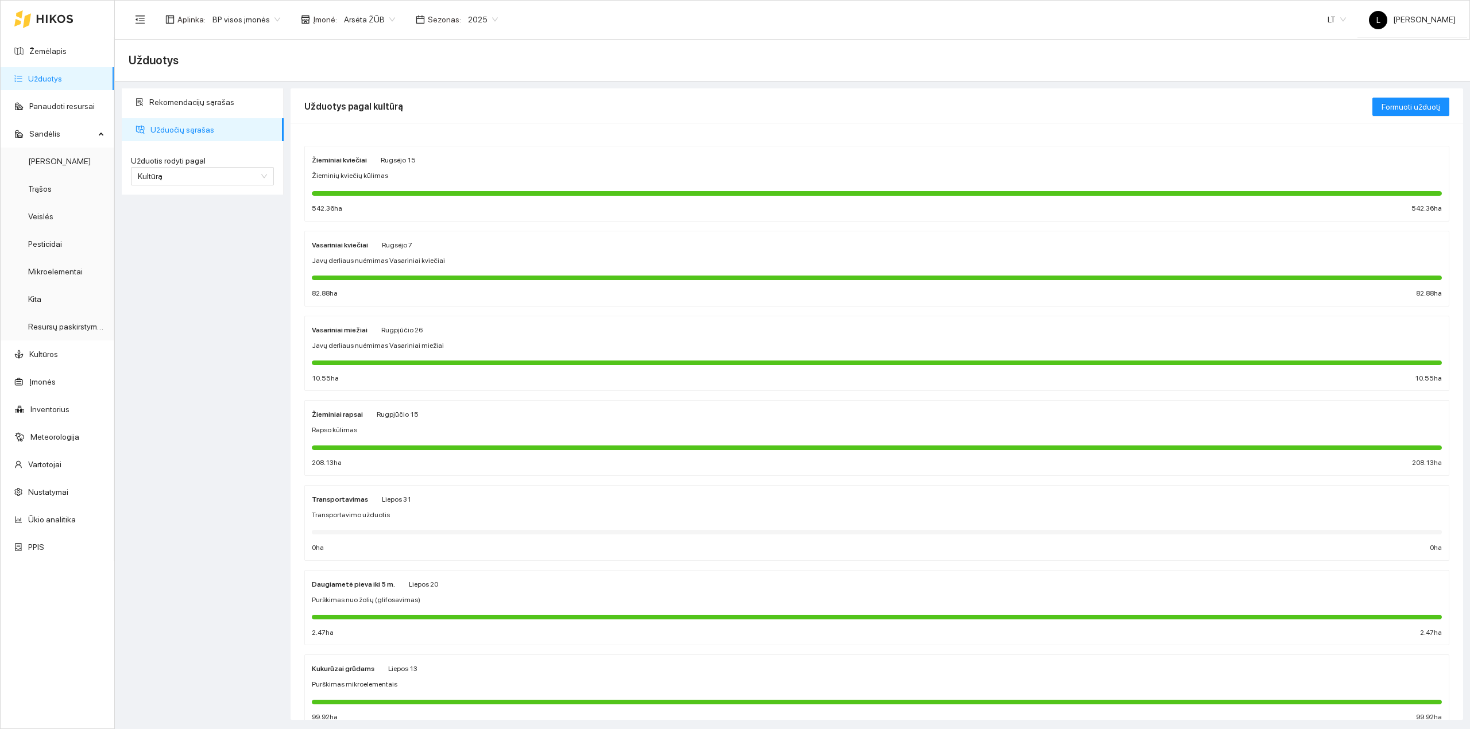
click at [444, 441] on div "Žieminiai rapsai [DATE] Rapso kūlimas 208.13 ha 208.13 ha" at bounding box center [877, 438] width 1130 height 61
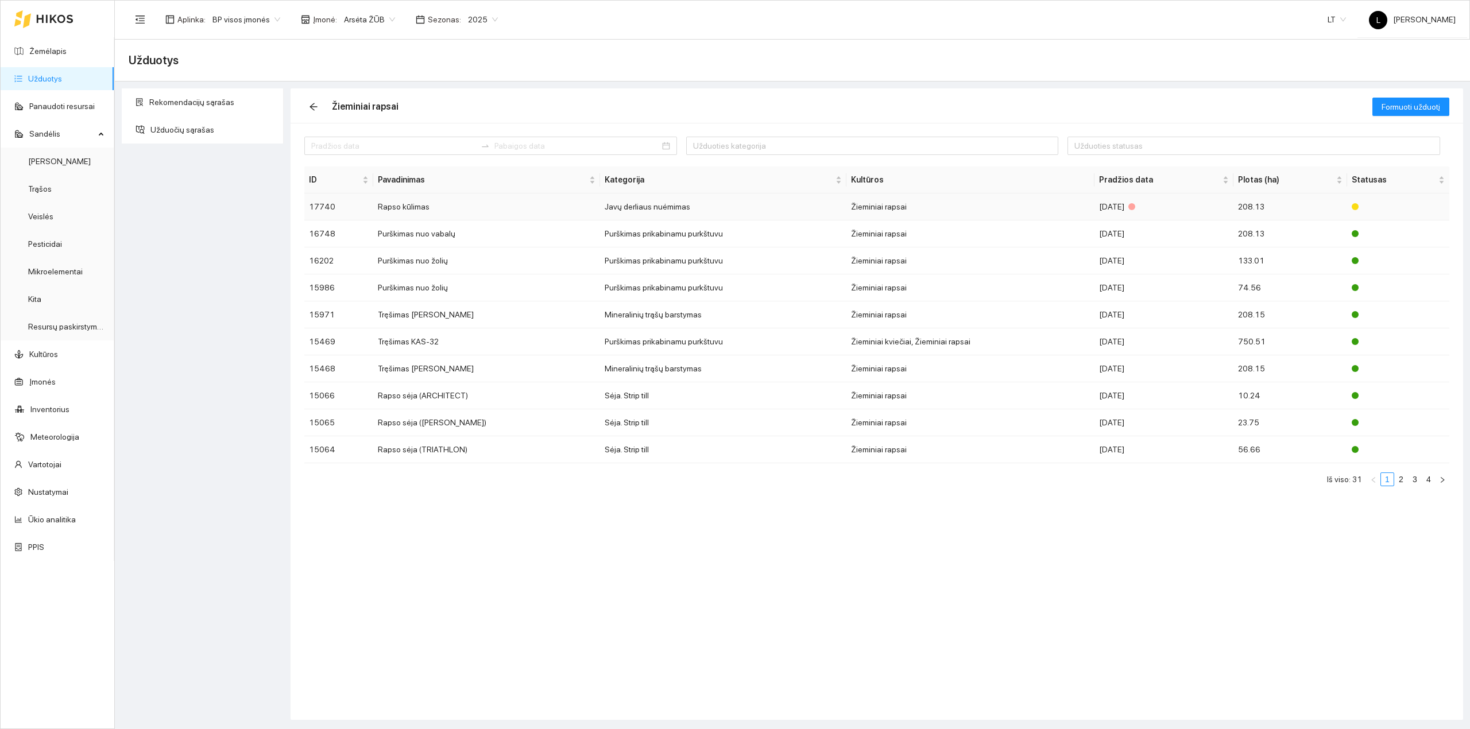
click at [765, 211] on td "Javų derliaus nuėmimas" at bounding box center [723, 207] width 246 height 27
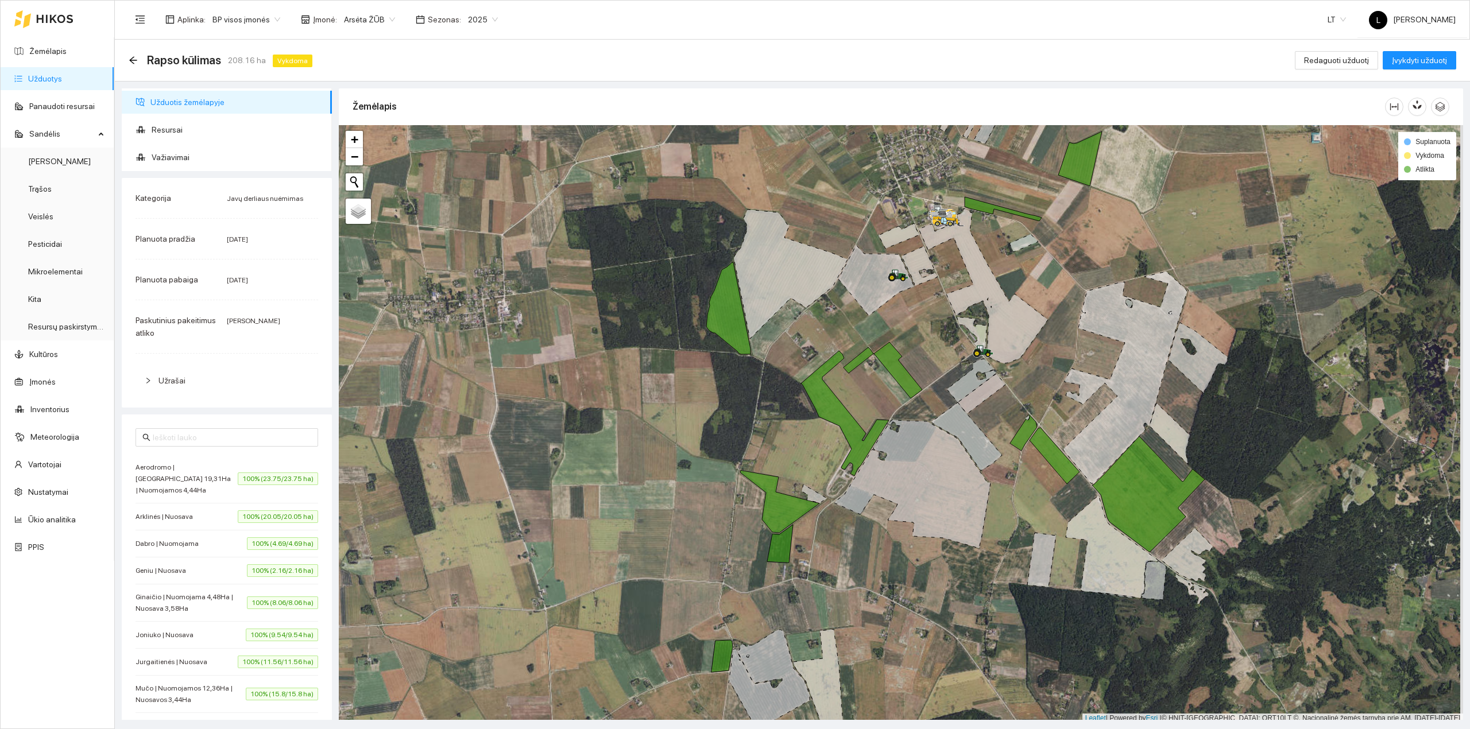
scroll to position [3, 0]
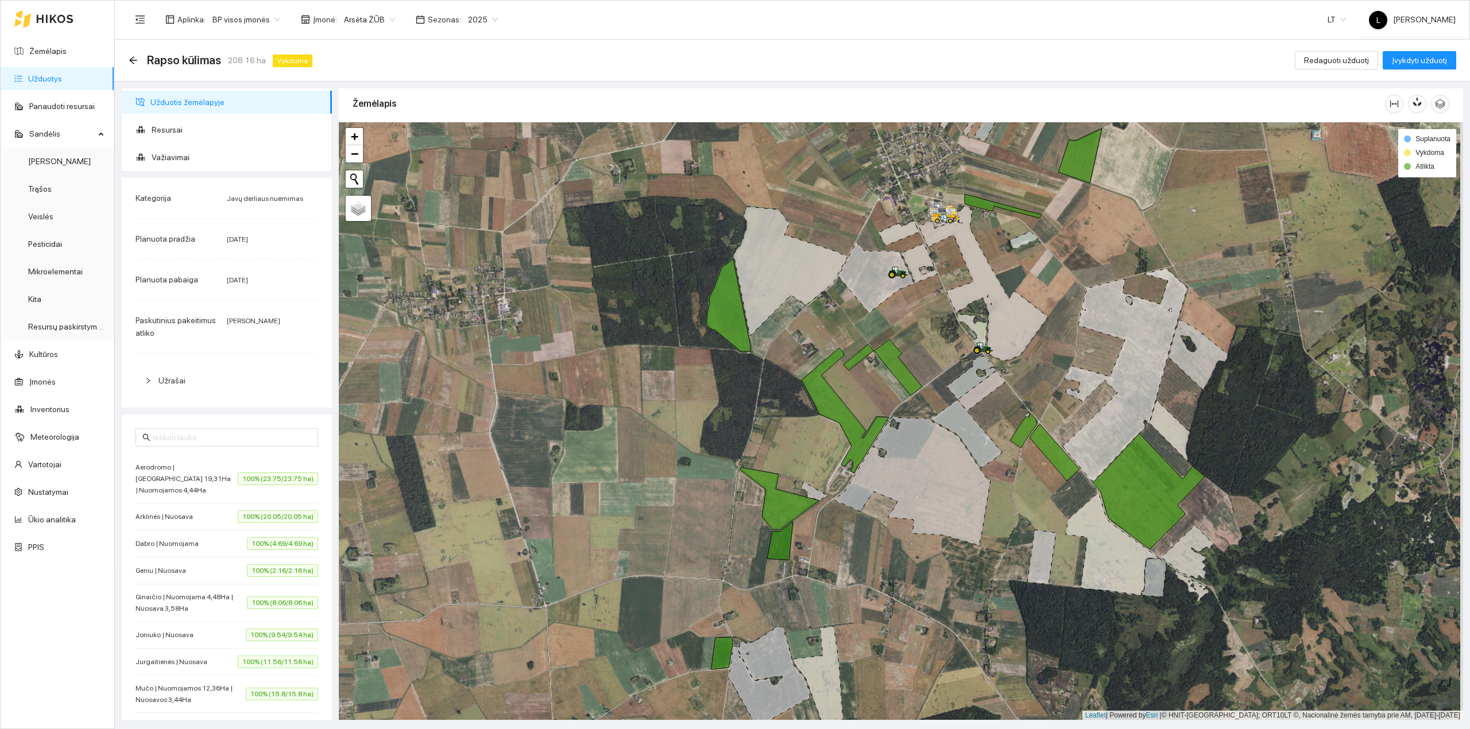
drag, startPoint x: 759, startPoint y: 404, endPoint x: 393, endPoint y: 336, distance: 371.4
click at [555, 377] on div at bounding box center [901, 421] width 1124 height 598
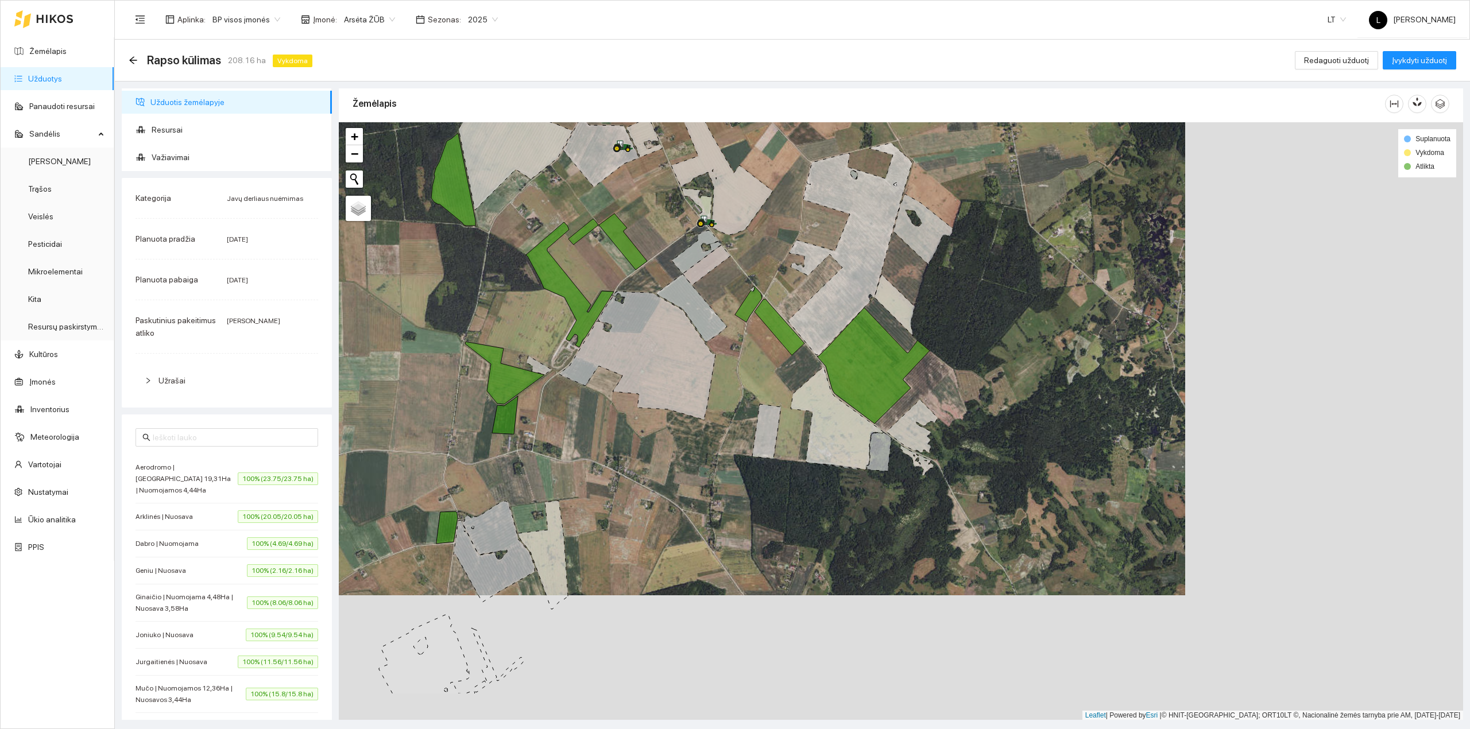
drag, startPoint x: 624, startPoint y: 388, endPoint x: 599, endPoint y: 386, distance: 24.2
click at [612, 367] on icon at bounding box center [637, 355] width 156 height 129
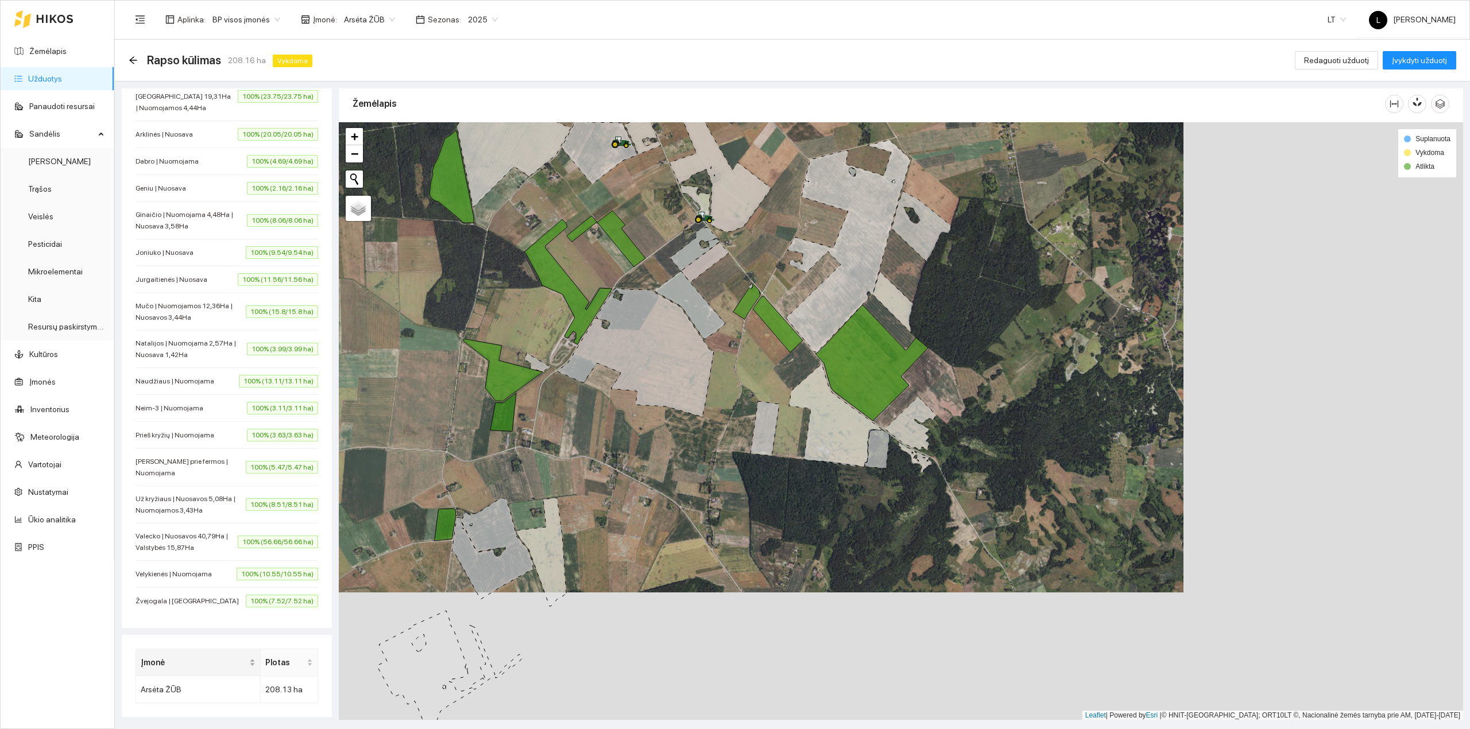
scroll to position [481, 0]
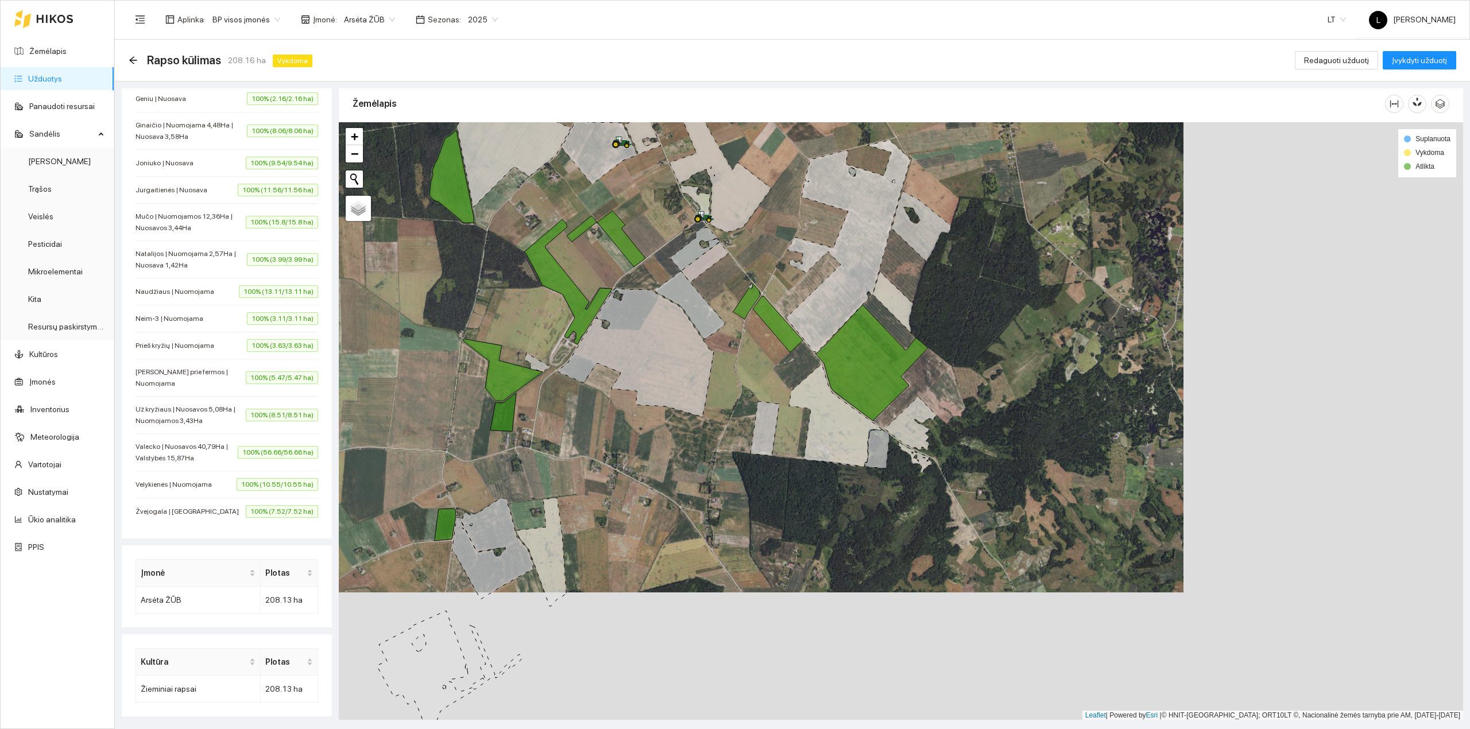
click at [201, 508] on div "Žvejogala | Nuosava 100% (7.52/7.52 ha)" at bounding box center [227, 511] width 183 height 13
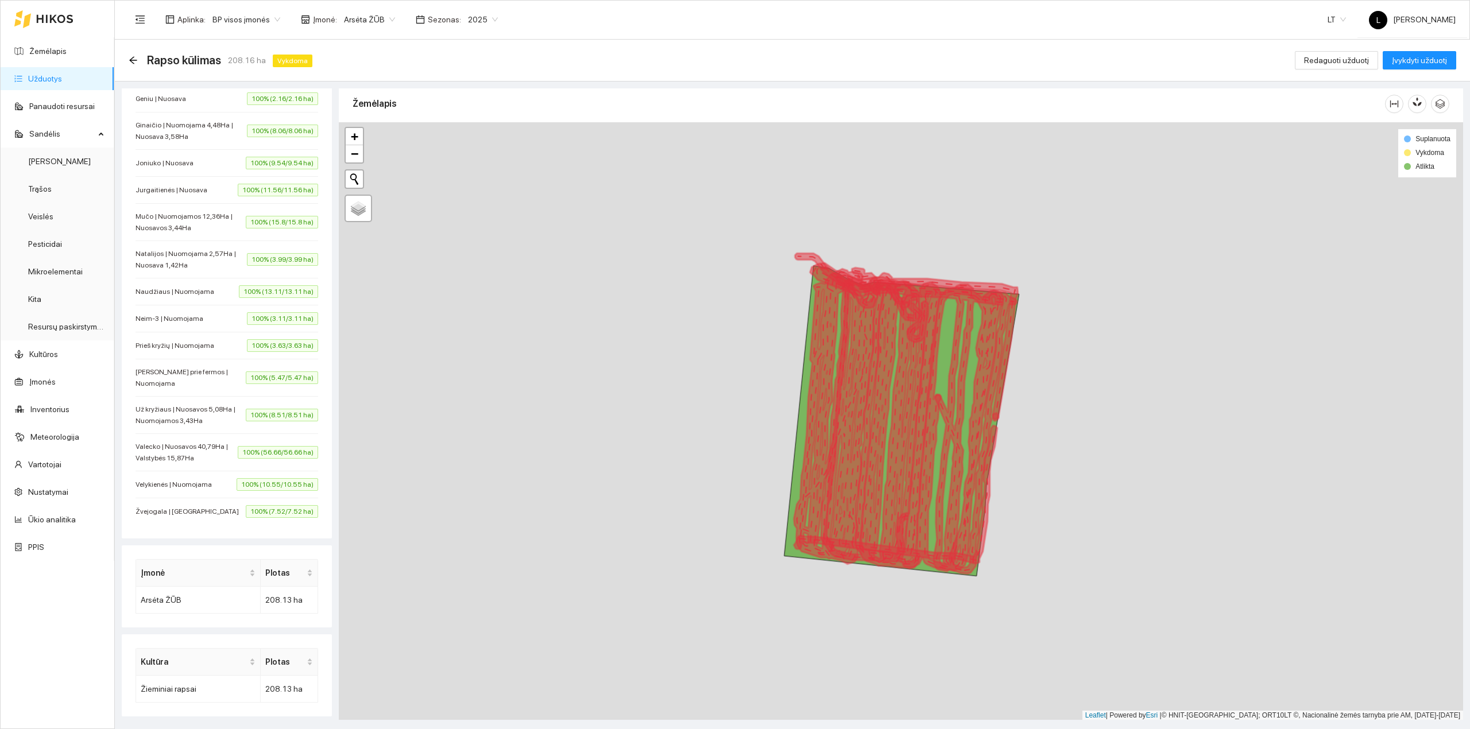
click at [207, 489] on div "Velykienės | Nuomojama 100% (10.55/10.55 ha)" at bounding box center [227, 484] width 183 height 13
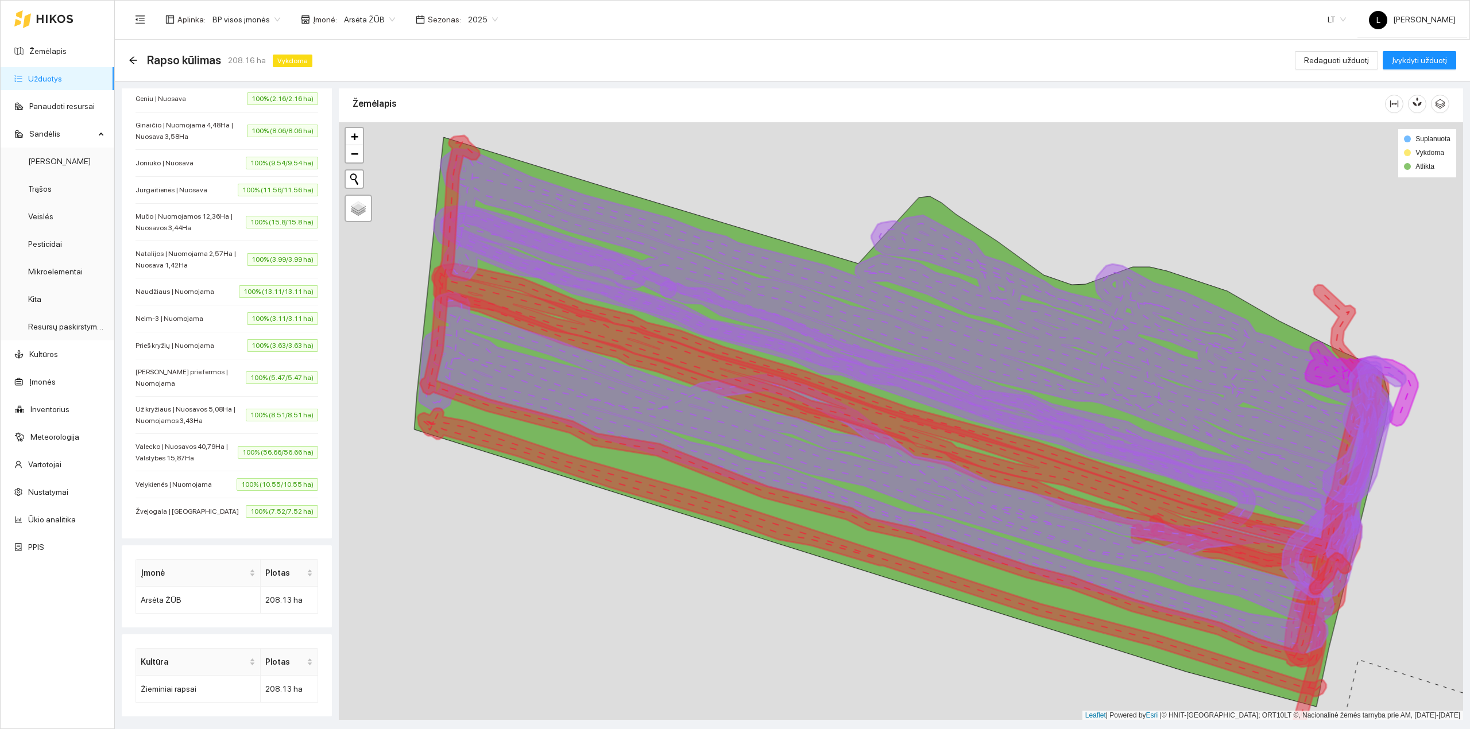
click at [214, 451] on span "Valecko | Nuosavos 40,79Ha | Valstybės 15,87Ha" at bounding box center [187, 452] width 102 height 23
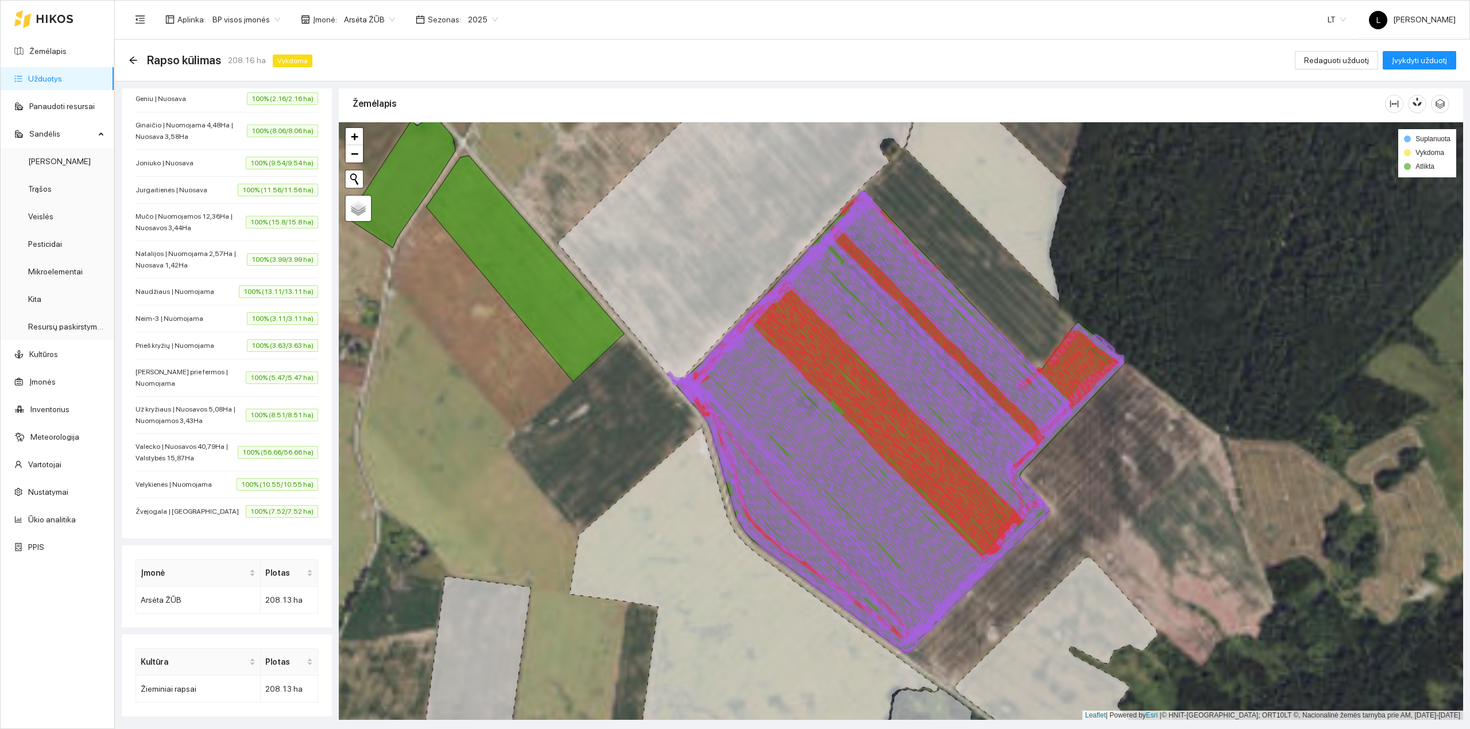
click at [199, 417] on span "Už kryžiaus | Nuosavos 5,08Ha | Nuomojamos 3,43Ha" at bounding box center [191, 415] width 110 height 23
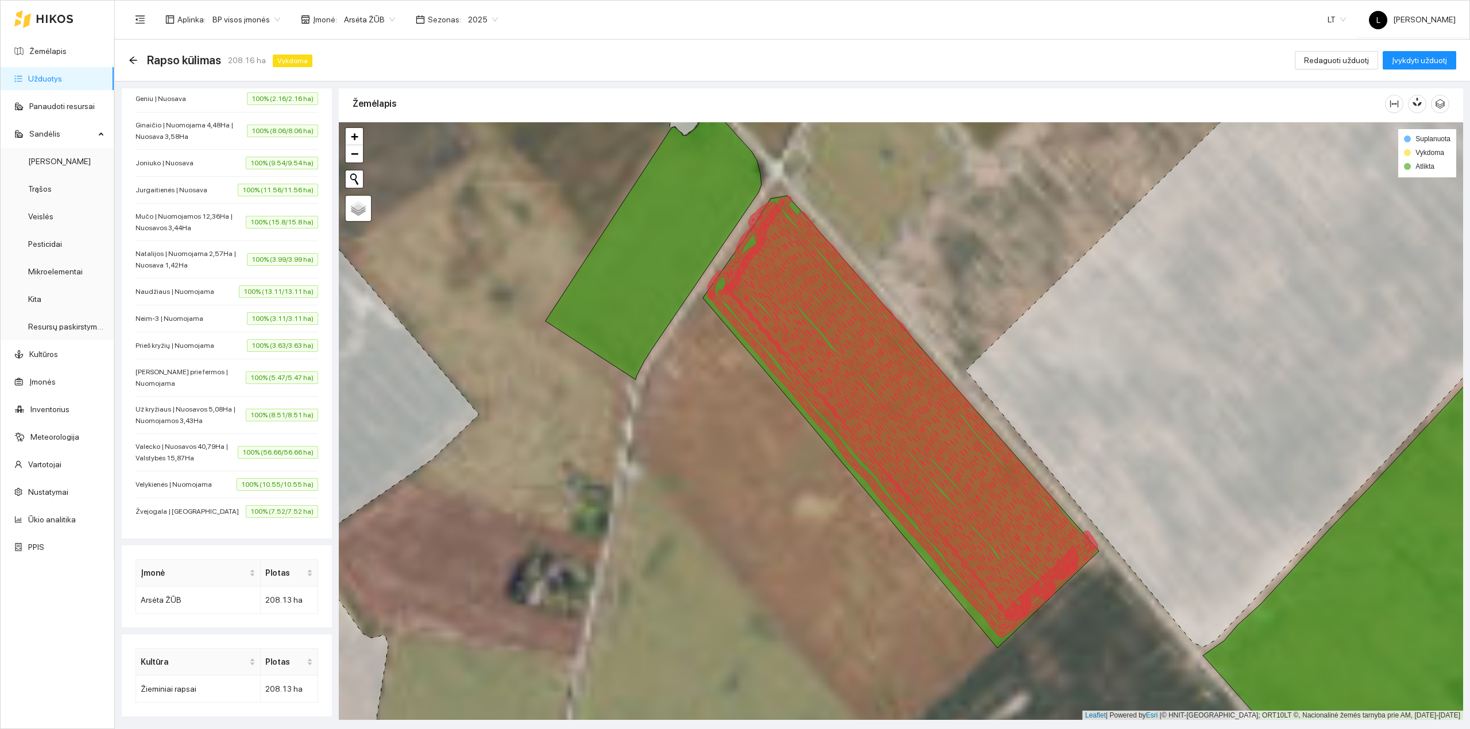
click at [201, 380] on span "[PERSON_NAME] prie fermos | Nuomojama" at bounding box center [191, 377] width 110 height 23
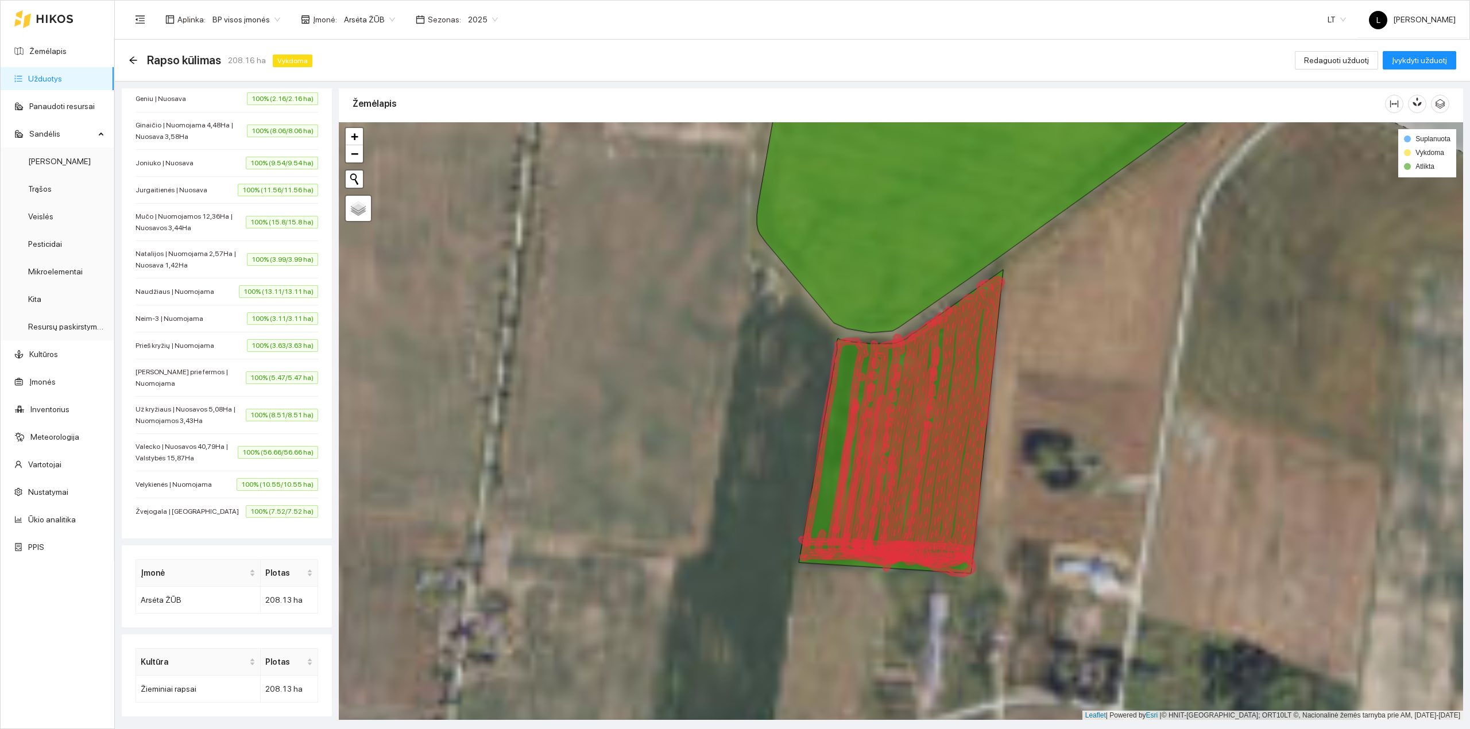
click at [201, 350] on li "Prieš kryžių | Nuomojama 100% (3.63/3.63 ha)" at bounding box center [227, 345] width 183 height 27
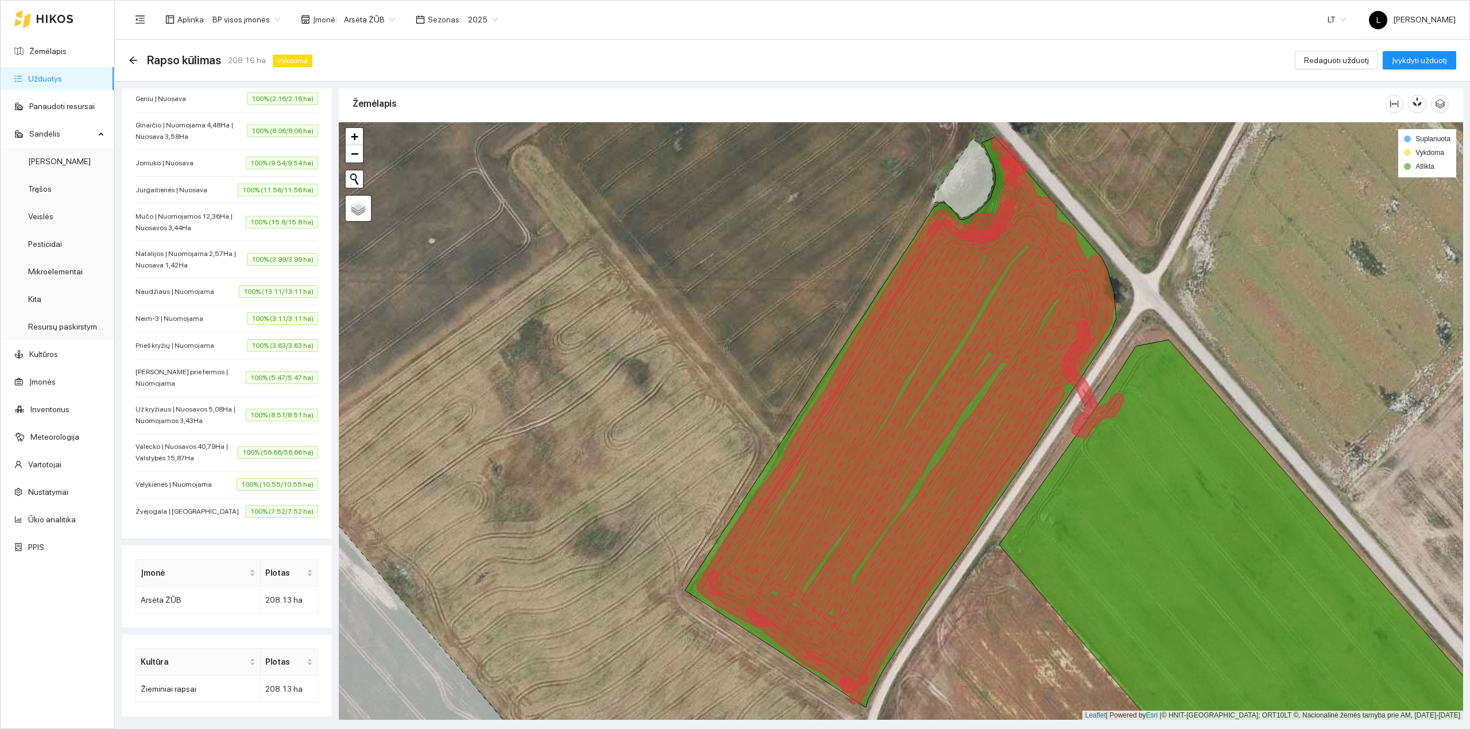
click at [200, 322] on div "Neim-3 | Nuomojama 100% (3.11/3.11 ha)" at bounding box center [227, 318] width 183 height 13
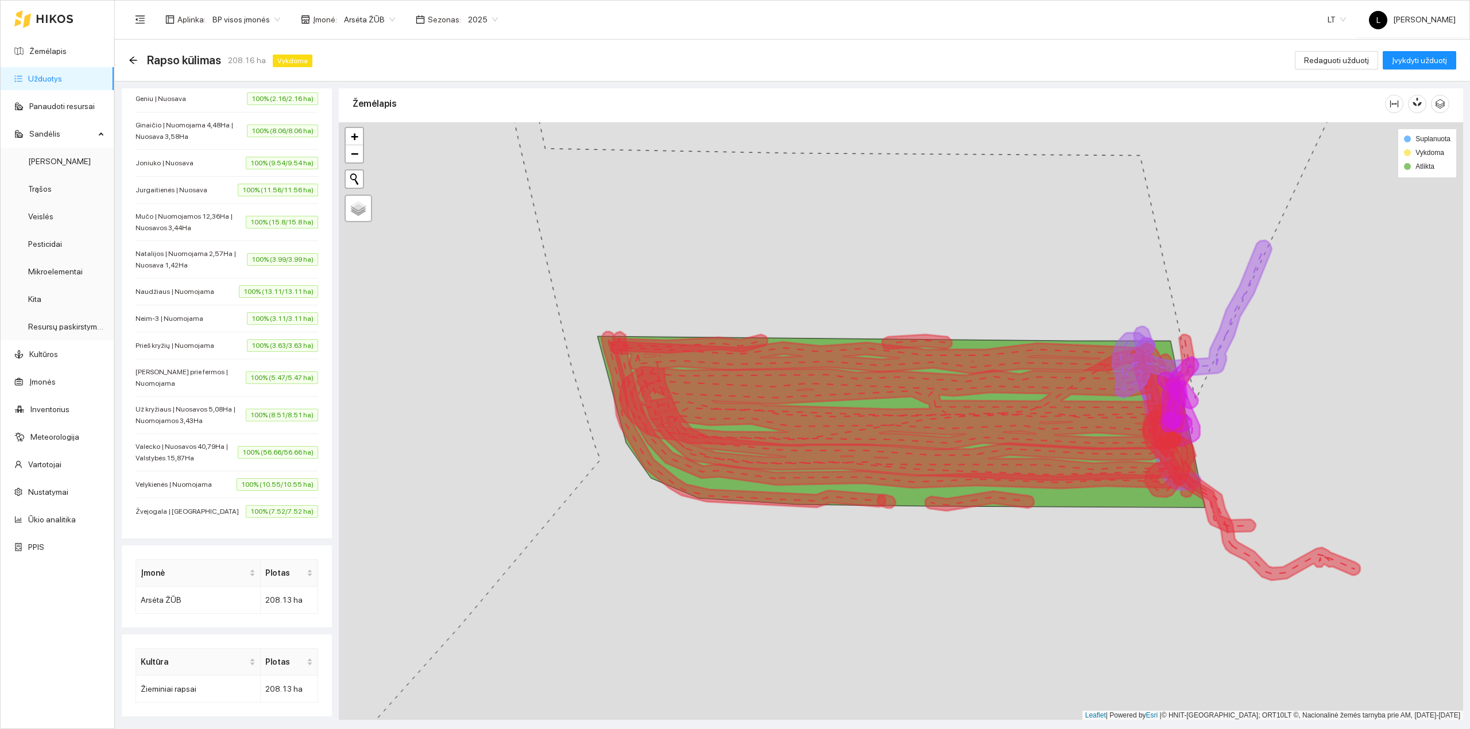
click at [200, 292] on span "Naudžiaus | Nuomojama" at bounding box center [178, 291] width 84 height 11
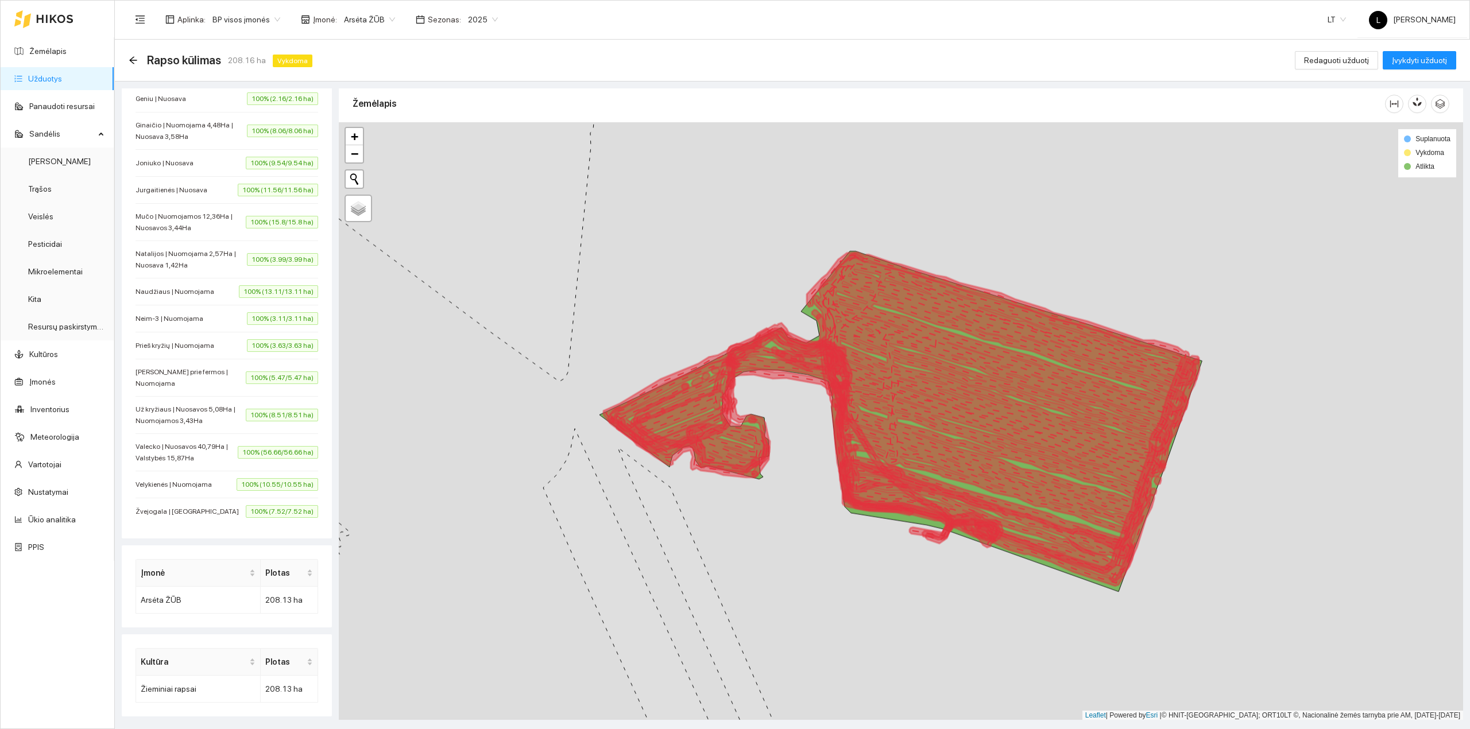
click at [200, 261] on span "Natalijos | Nuomojama 2,57Ha | Nuosava 1,42Ha" at bounding box center [191, 259] width 111 height 23
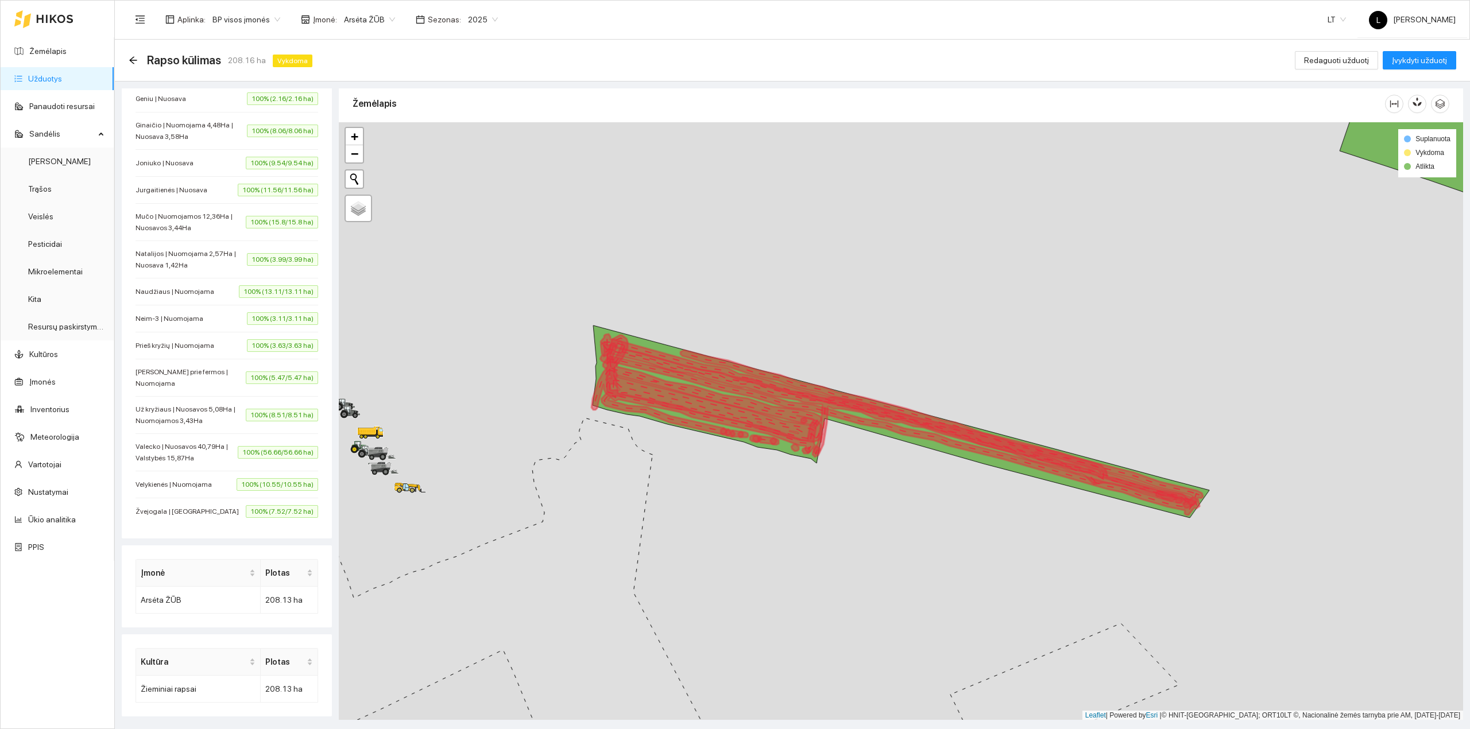
click at [204, 226] on span "Mučo | Nuomojamos 12,36Ha | Nuosavos 3,44Ha" at bounding box center [191, 222] width 110 height 23
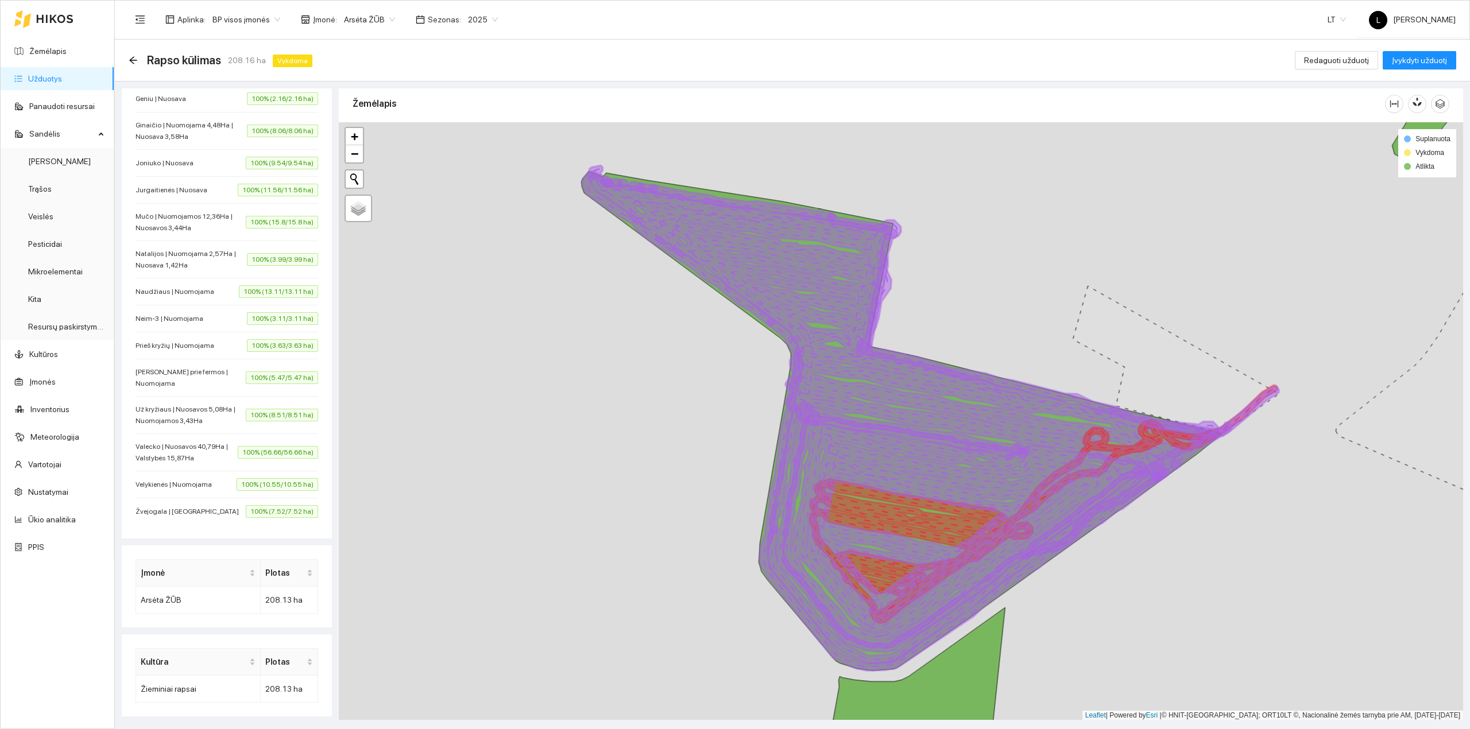
click at [189, 187] on span "Jurgaitienės | Nuosava" at bounding box center [175, 189] width 78 height 11
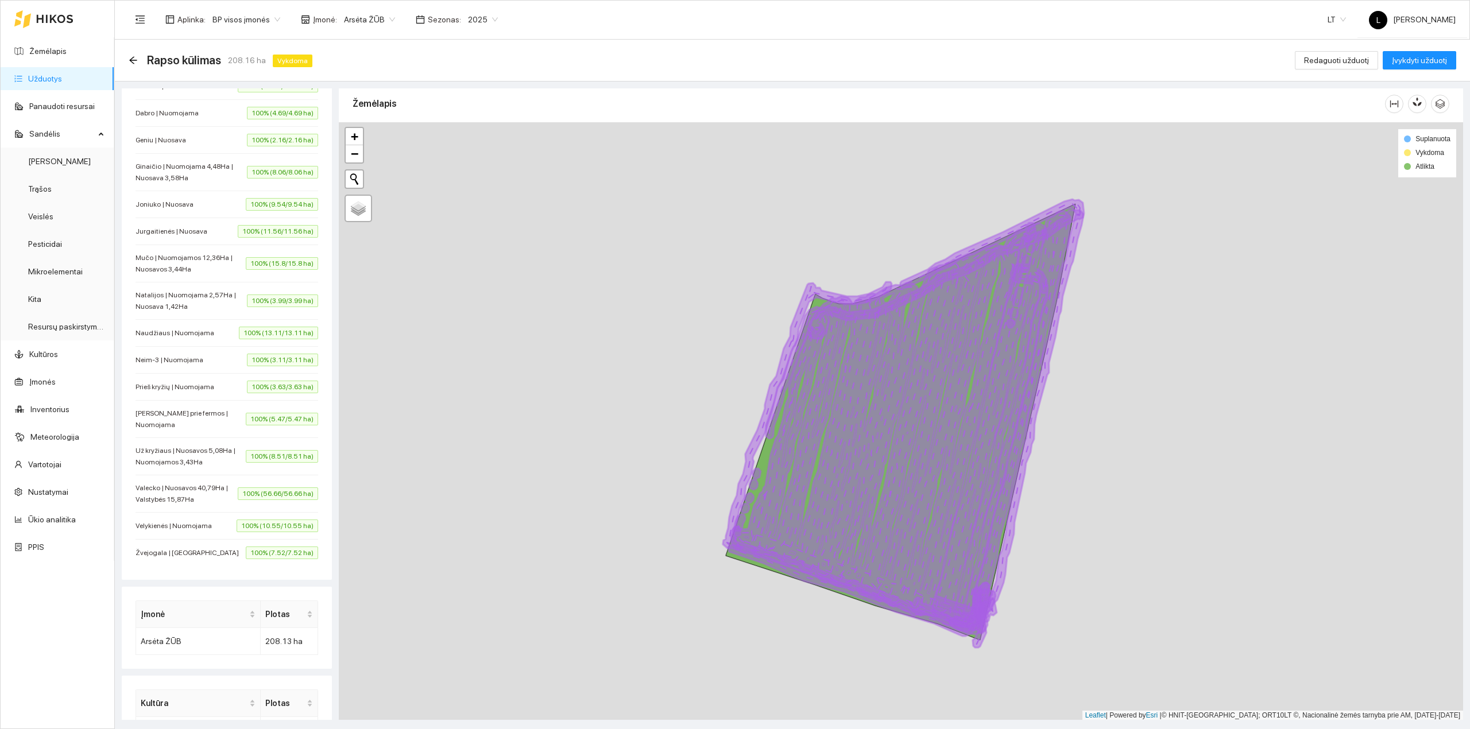
scroll to position [404, 0]
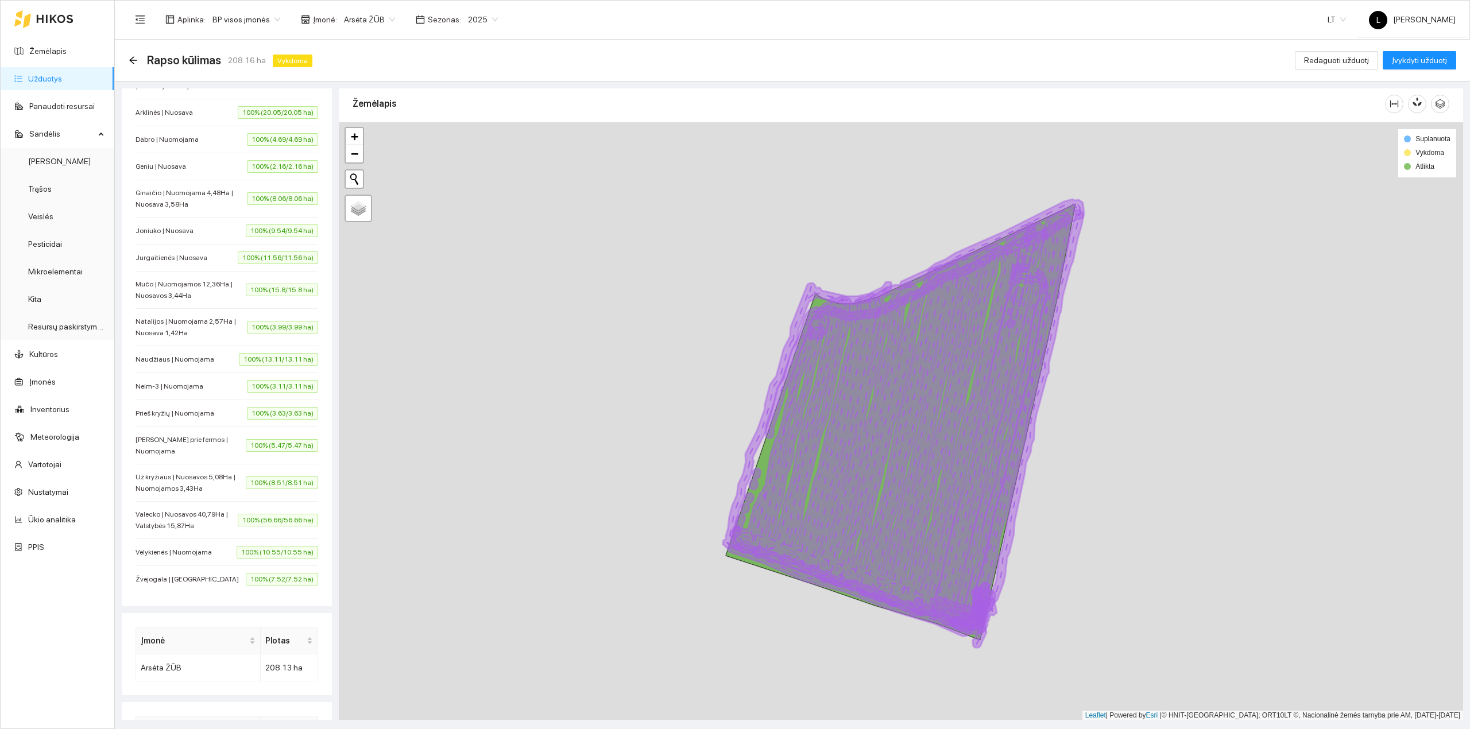
click at [183, 237] on span "Joniuko | Nuosava" at bounding box center [168, 230] width 64 height 11
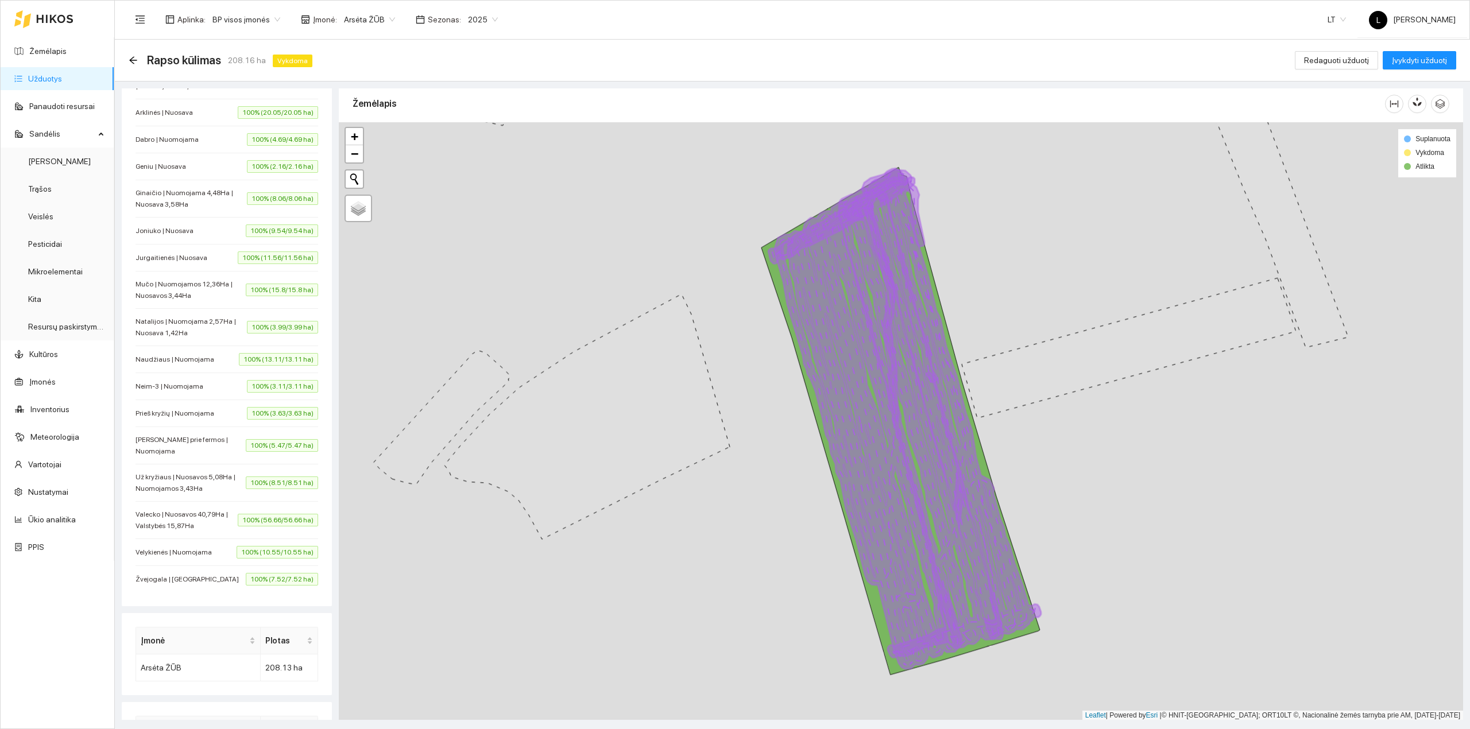
click at [189, 210] on span "Ginaičio | Nuomojama 4,48Ha | Nuosava 3,58Ha" at bounding box center [191, 198] width 111 height 23
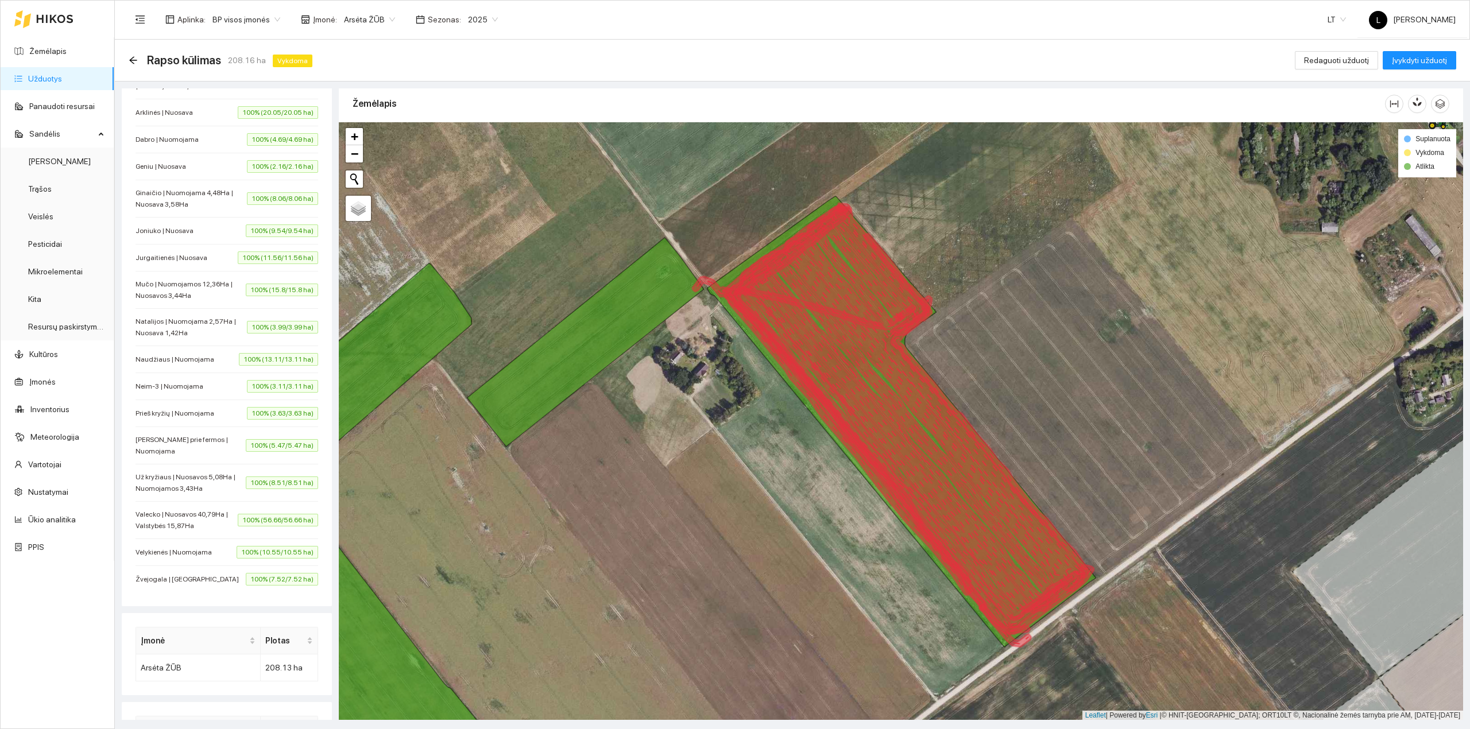
click at [189, 171] on div "Geniu | Nuosava 100% (2.16/2.16 ha)" at bounding box center [227, 166] width 183 height 13
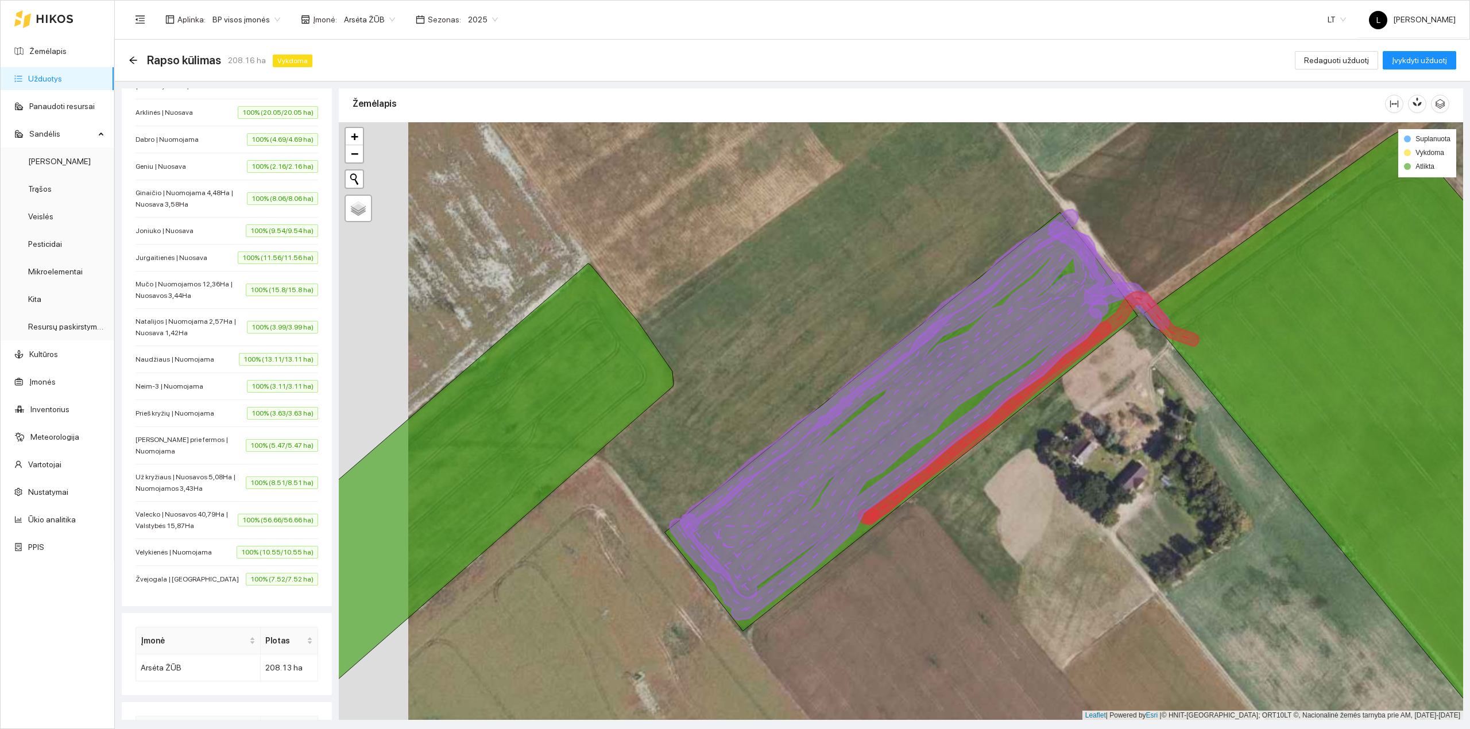
click at [189, 136] on span "Dabro | Nuomojama" at bounding box center [170, 139] width 69 height 11
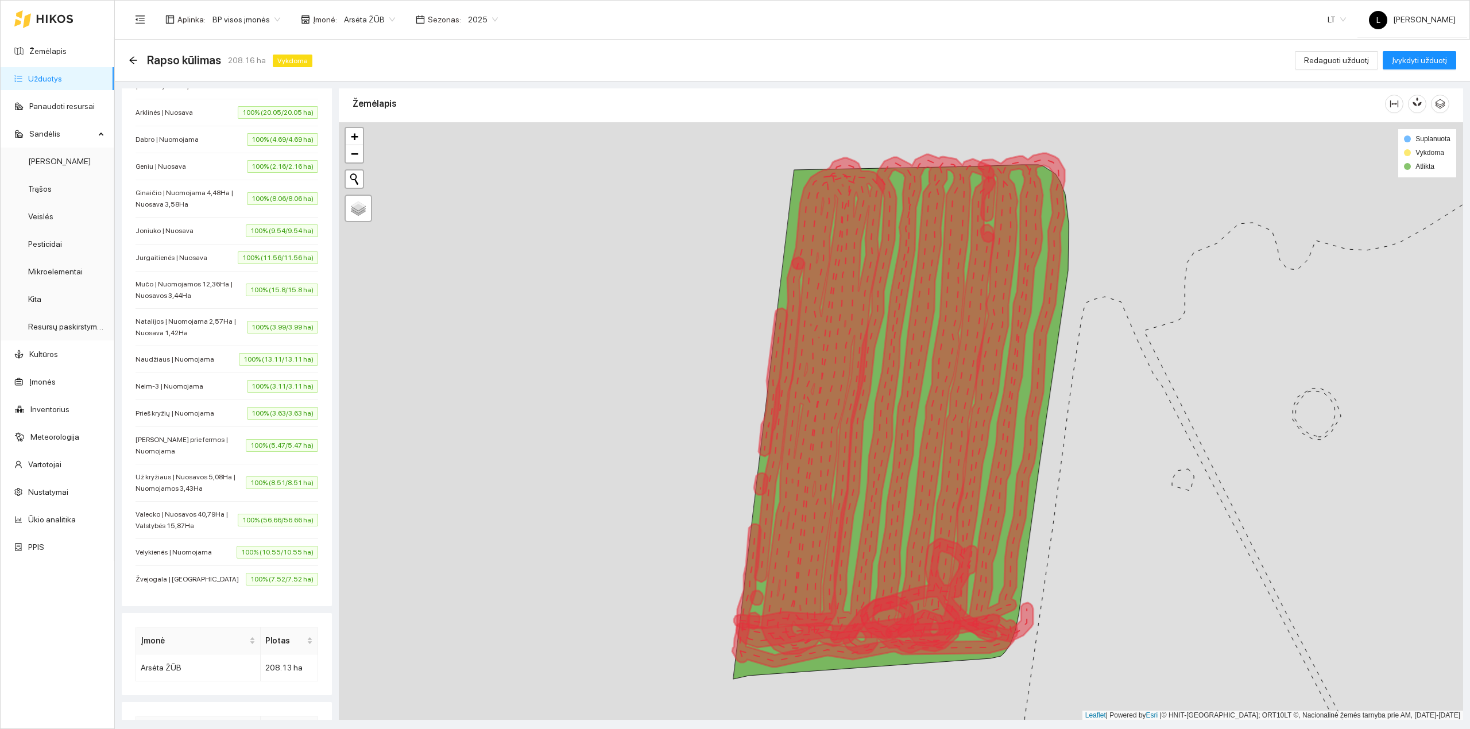
click at [189, 118] on span "Arklinės | Nuosava" at bounding box center [167, 112] width 63 height 11
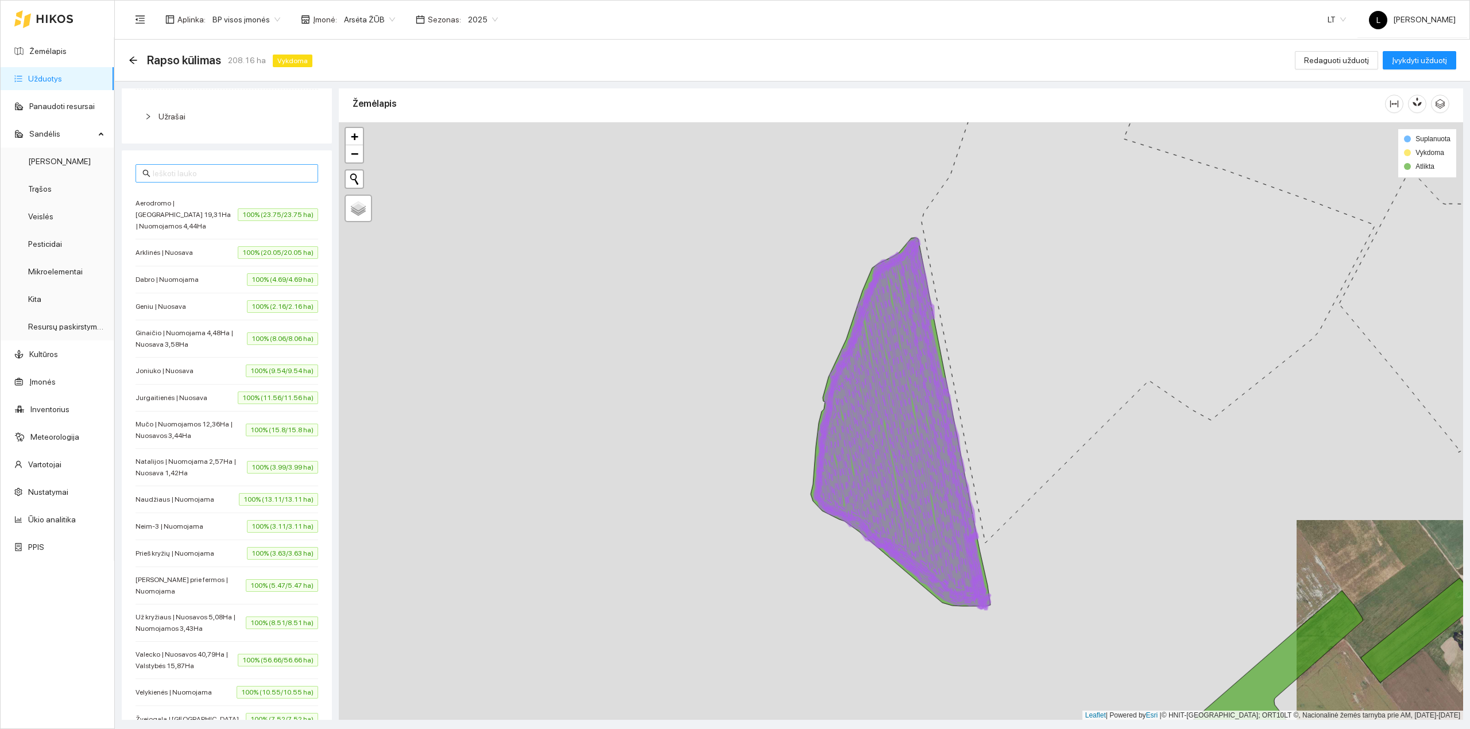
scroll to position [251, 0]
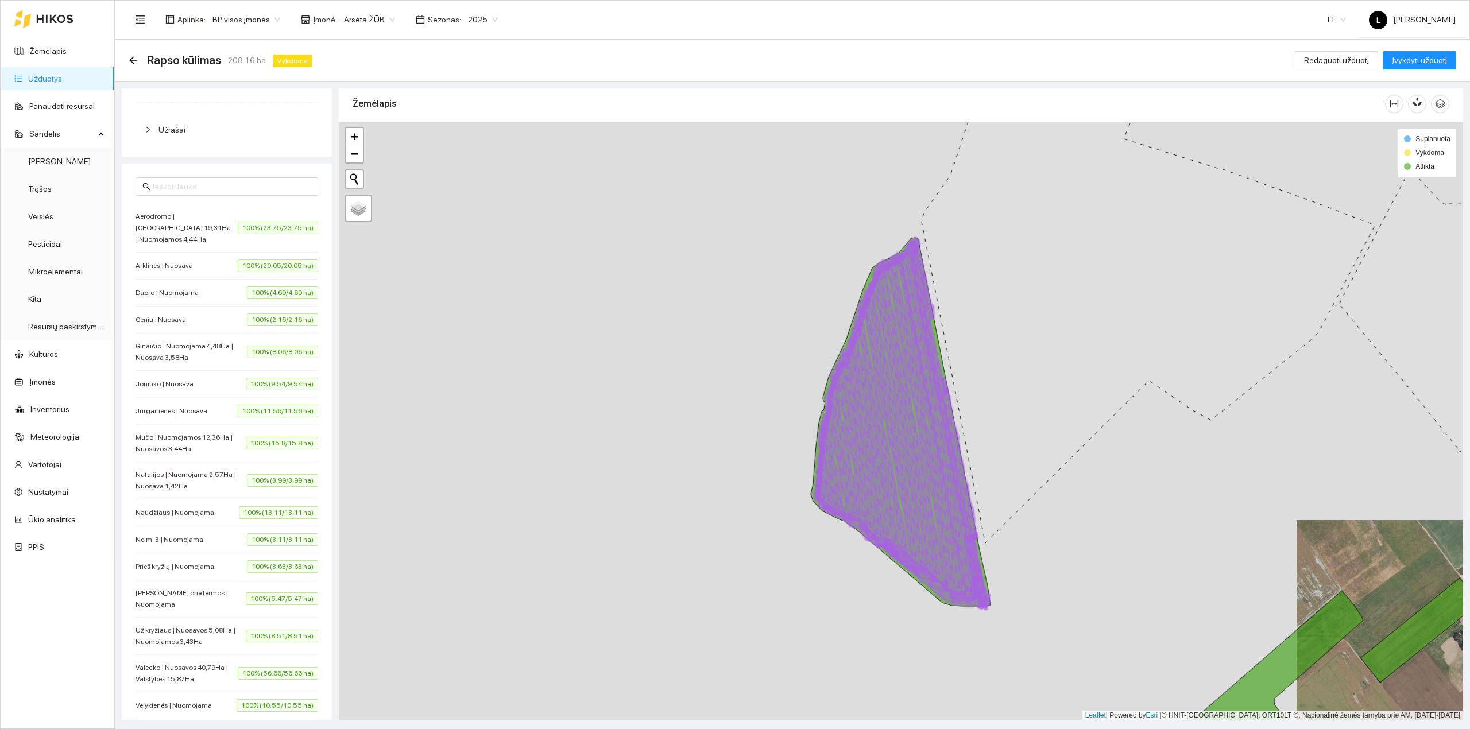
click at [191, 297] on span "Dabro | Nuomojama" at bounding box center [170, 292] width 69 height 11
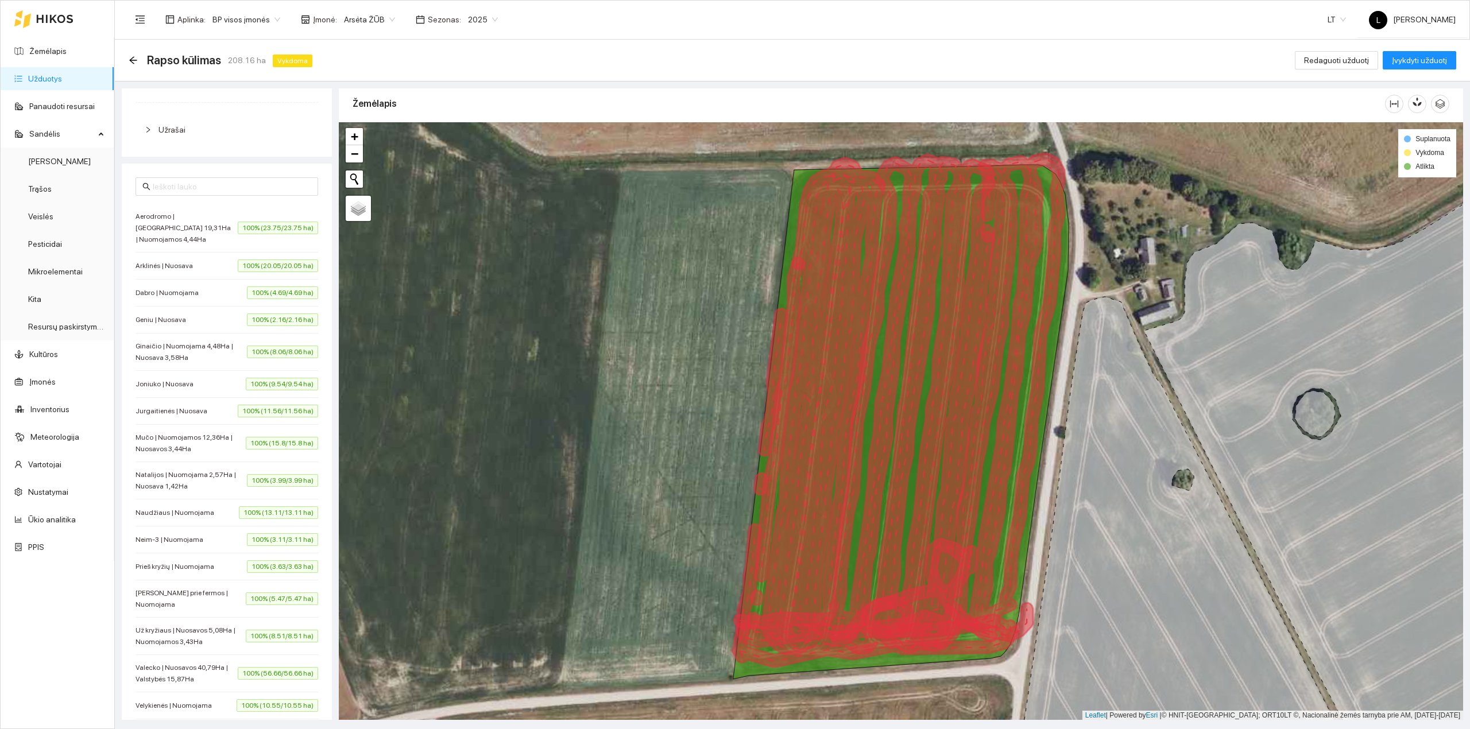
click at [194, 265] on span "Arklinės | Nuosava" at bounding box center [167, 265] width 63 height 11
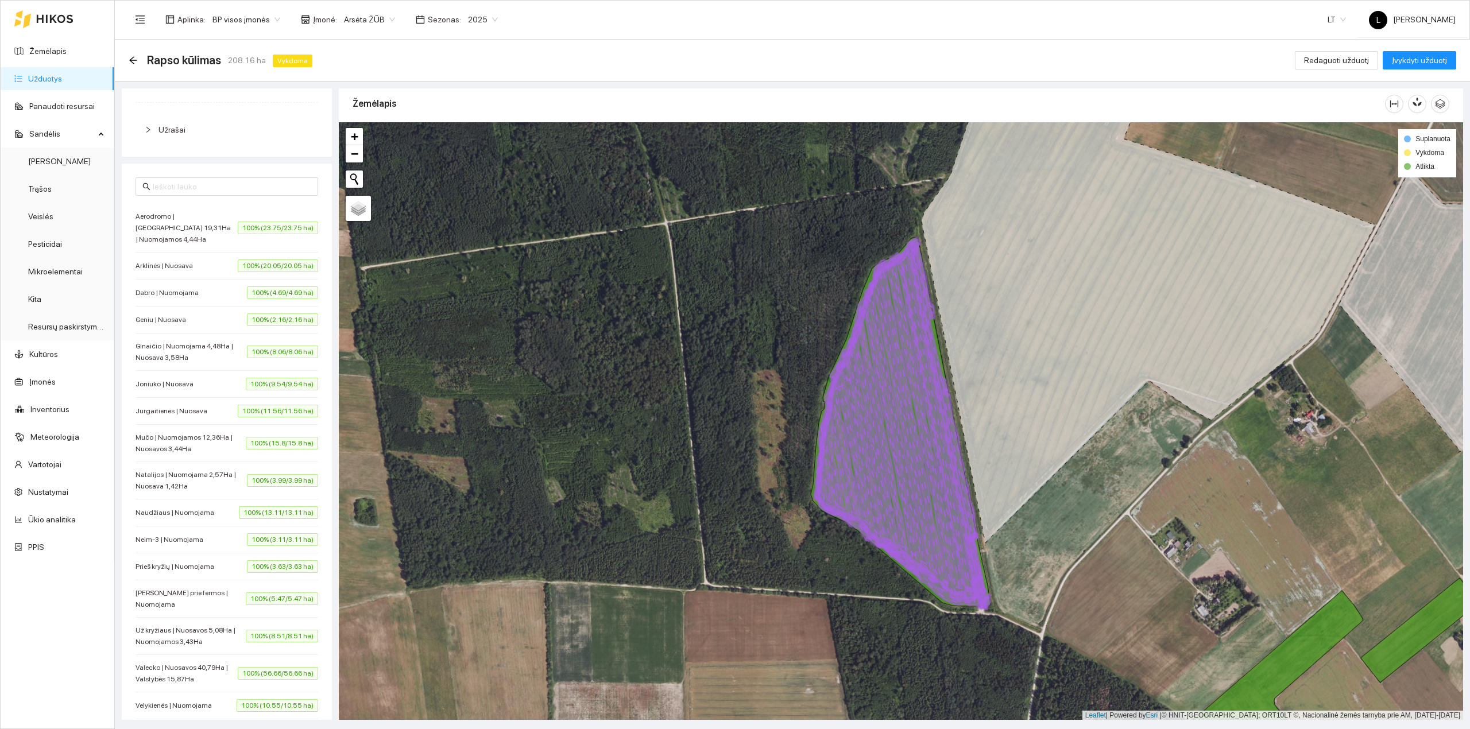
click at [195, 216] on span "Aerodromo | [GEOGRAPHIC_DATA] 19,31Ha | Nuomojamos 4,44Ha" at bounding box center [187, 228] width 102 height 34
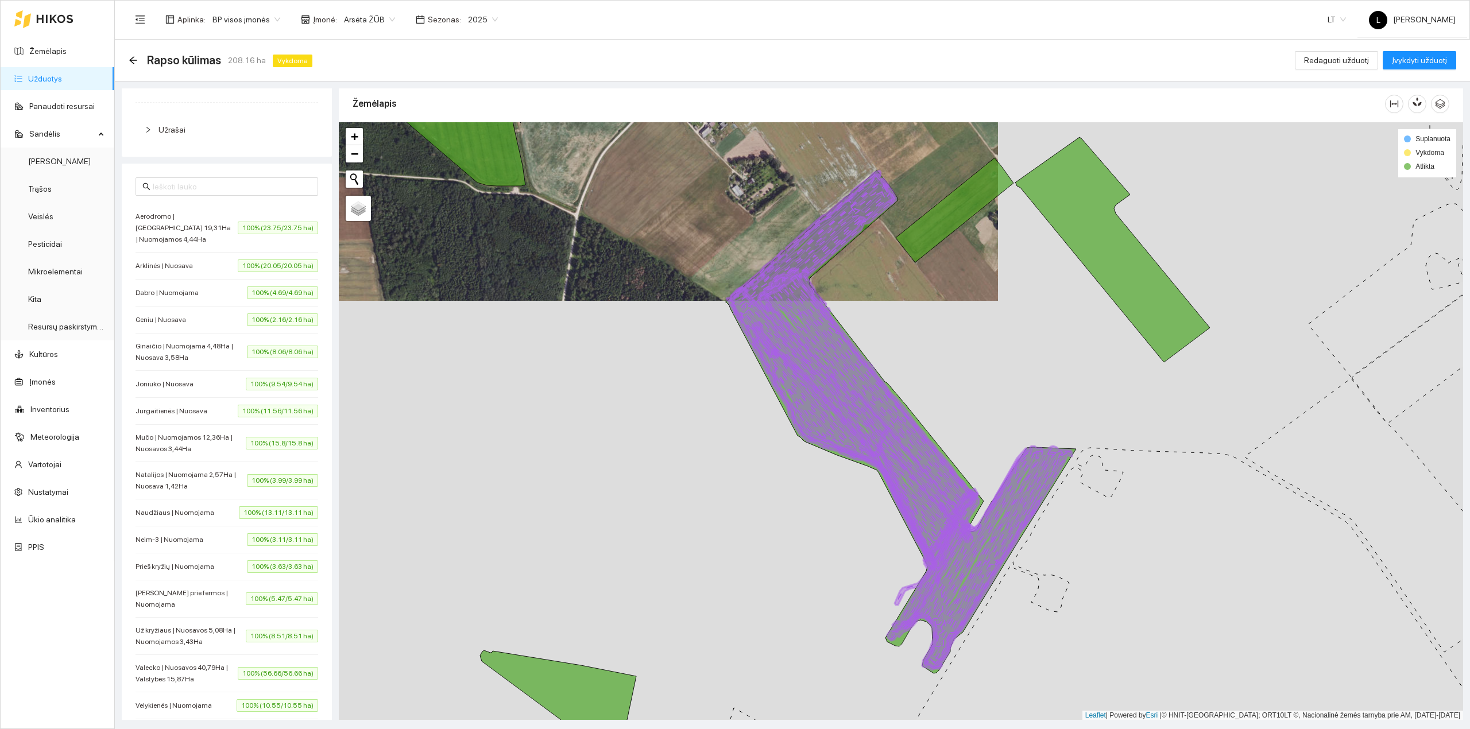
click at [189, 324] on div "Geniu | Nuosava 100% (2.16/2.16 ha)" at bounding box center [227, 320] width 183 height 13
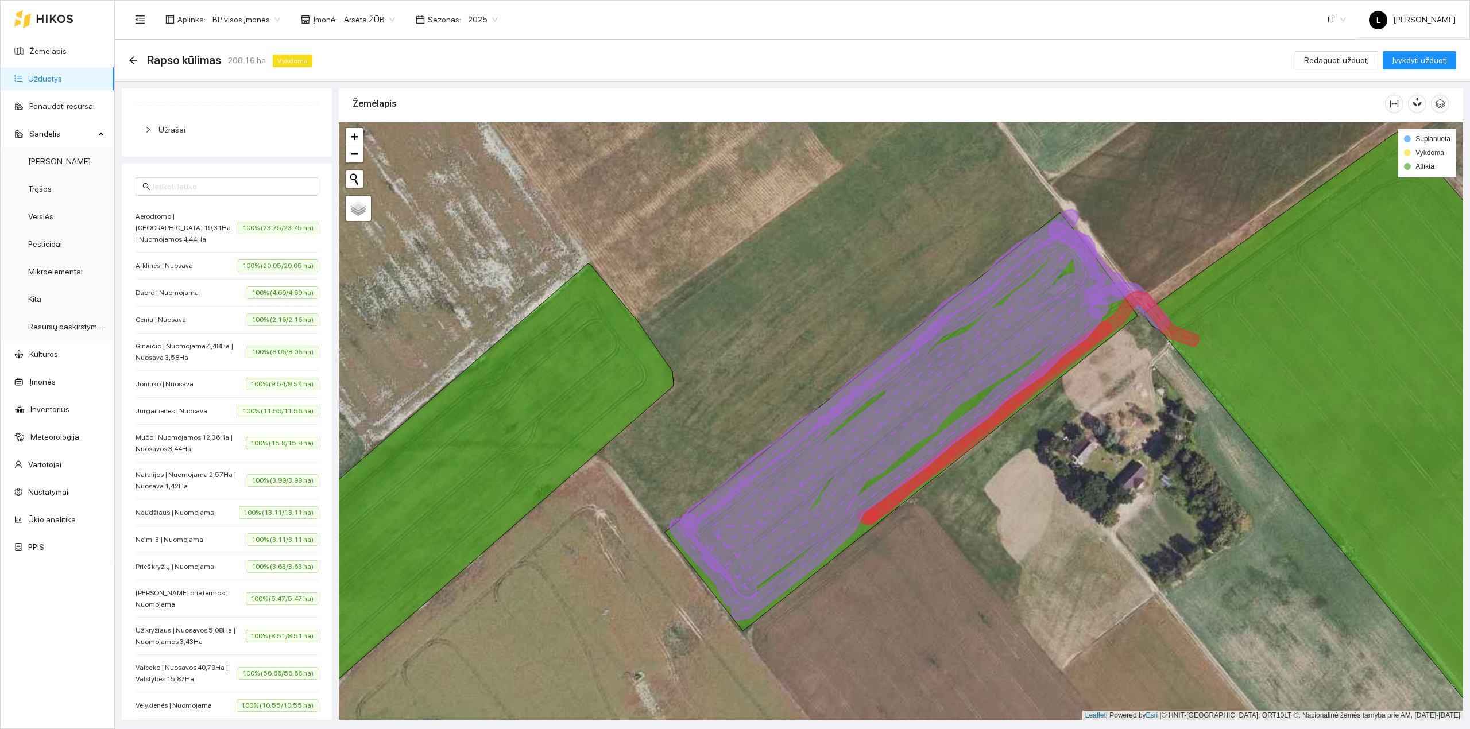
click at [189, 359] on span "Ginaičio | Nuomojama 4,48Ha | Nuosava 3,58Ha" at bounding box center [191, 352] width 111 height 23
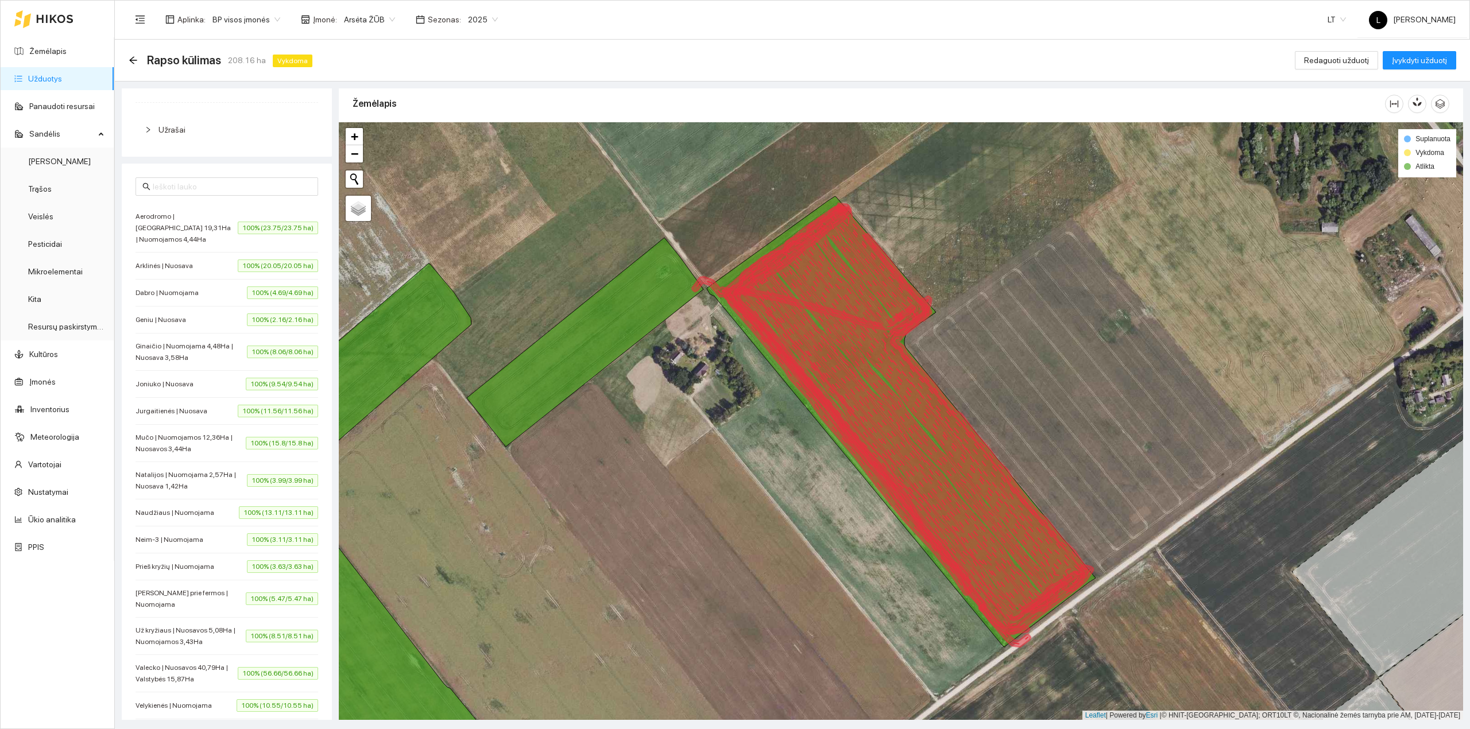
click at [191, 407] on li "Jurgaitienės | Nuosava 100% (11.56/11.56 ha)" at bounding box center [227, 411] width 183 height 27
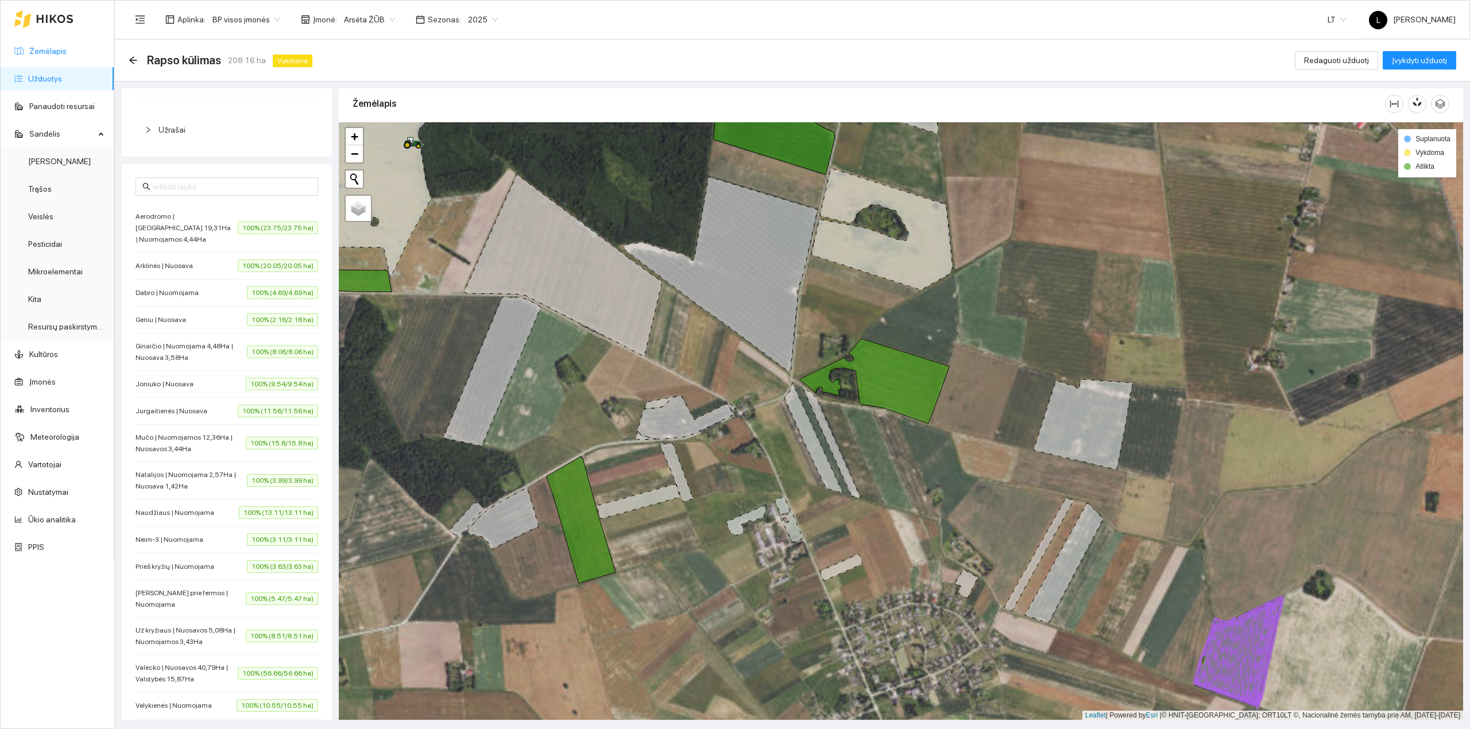
click at [63, 47] on link "Žemėlapis" at bounding box center [47, 51] width 37 height 9
